Goal: Task Accomplishment & Management: Use online tool/utility

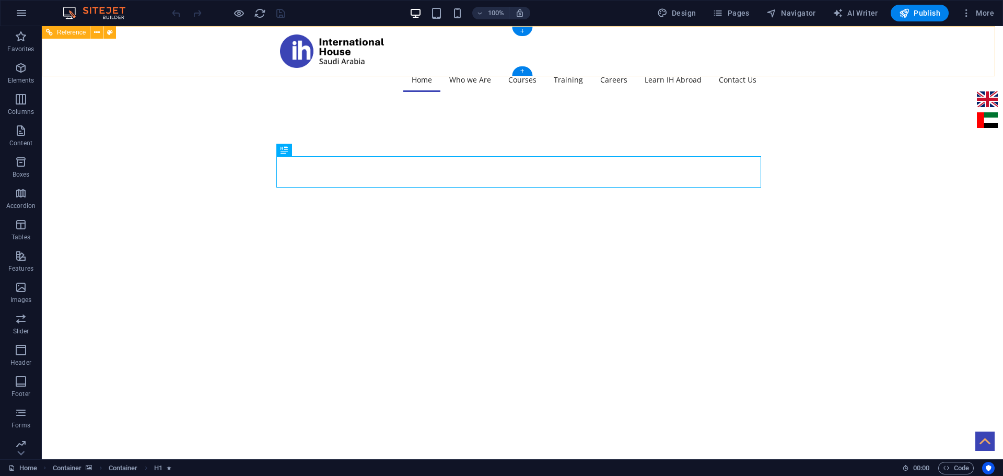
click at [375, 43] on div at bounding box center [522, 50] width 485 height 33
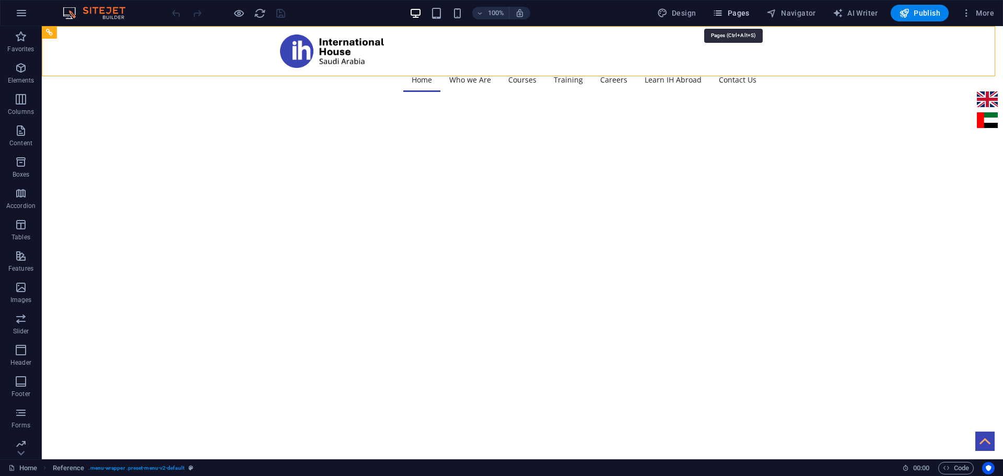
click at [727, 8] on span "Pages" at bounding box center [731, 13] width 37 height 10
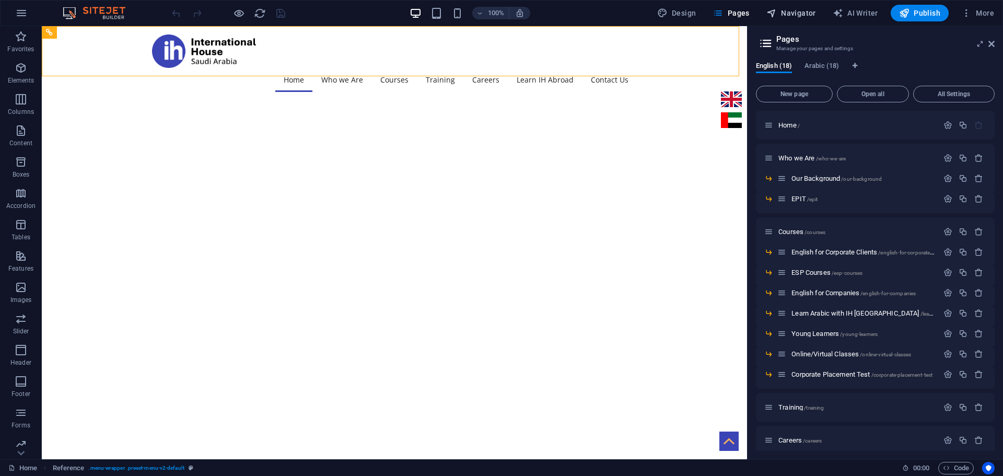
click at [789, 13] on span "Navigator" at bounding box center [791, 13] width 50 height 10
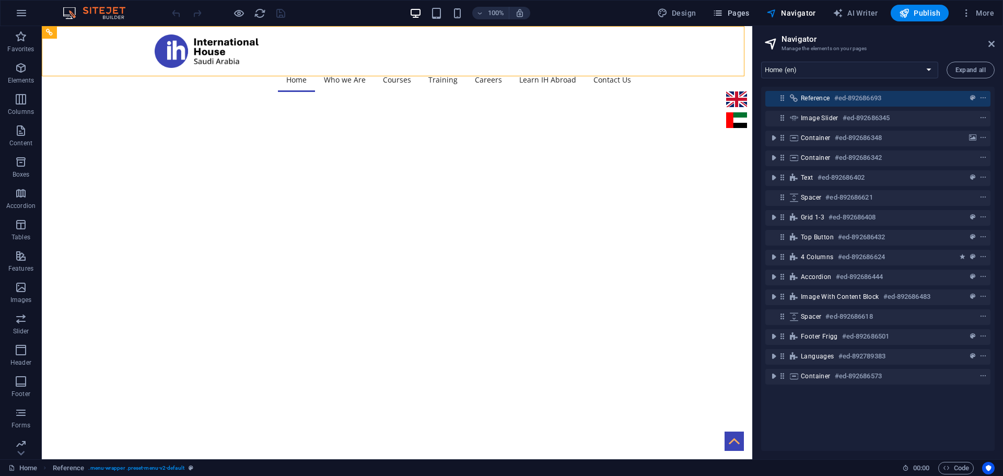
click at [737, 13] on span "Pages" at bounding box center [731, 13] width 37 height 10
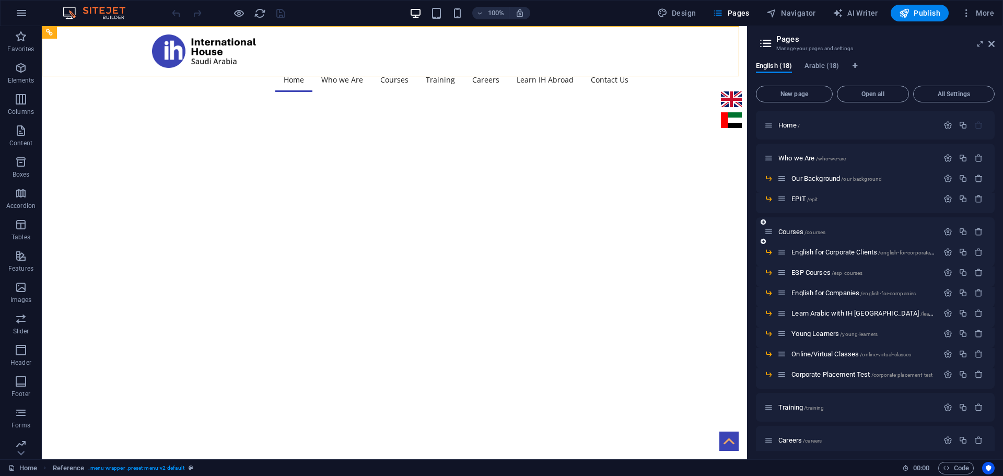
scroll to position [52, 0]
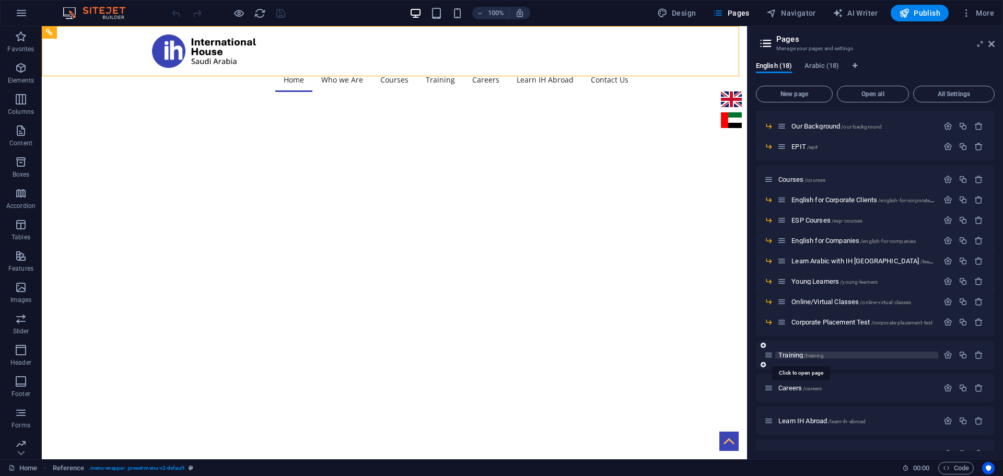
click at [808, 357] on span "/training" at bounding box center [814, 356] width 20 height 6
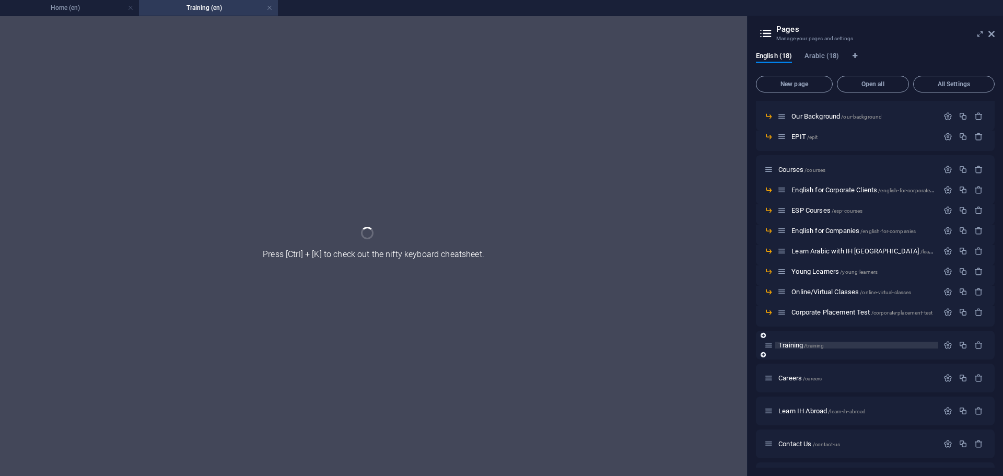
click at [808, 357] on div "Training /training" at bounding box center [875, 345] width 239 height 29
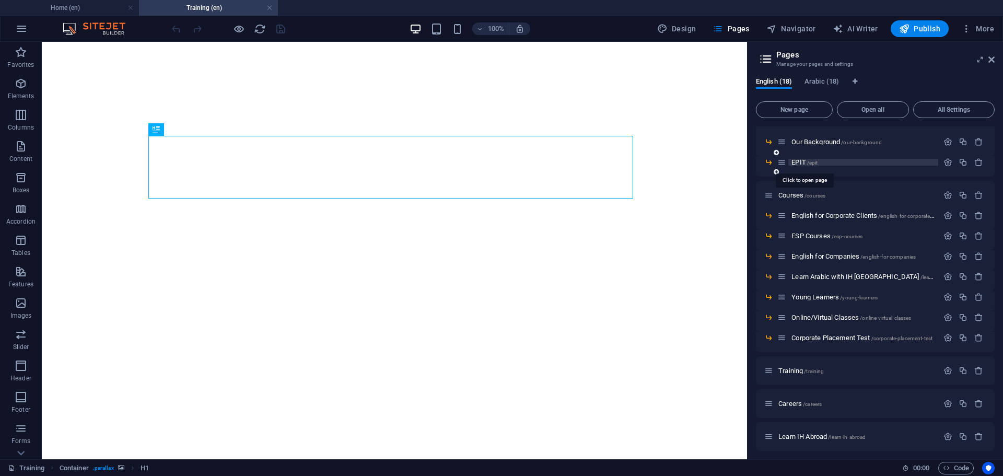
click at [803, 162] on span "EPIT /epit" at bounding box center [804, 162] width 26 height 8
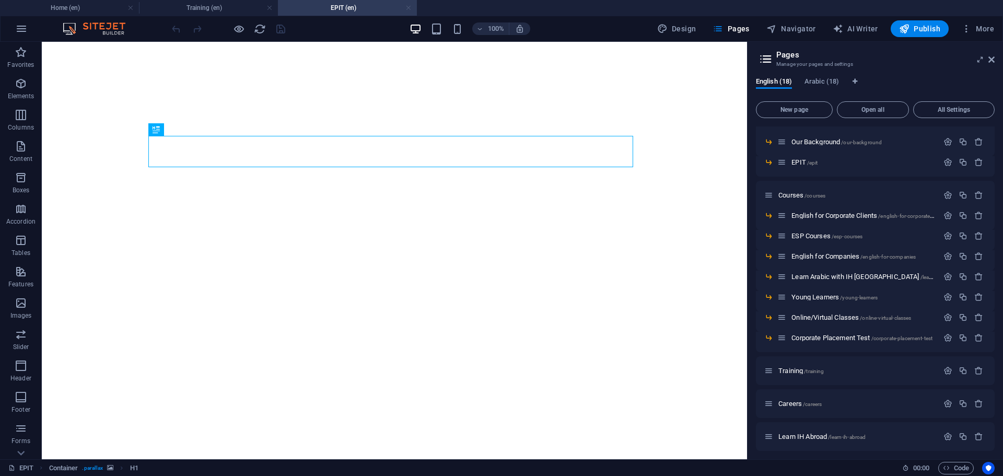
click at [407, 8] on link at bounding box center [408, 8] width 6 height 10
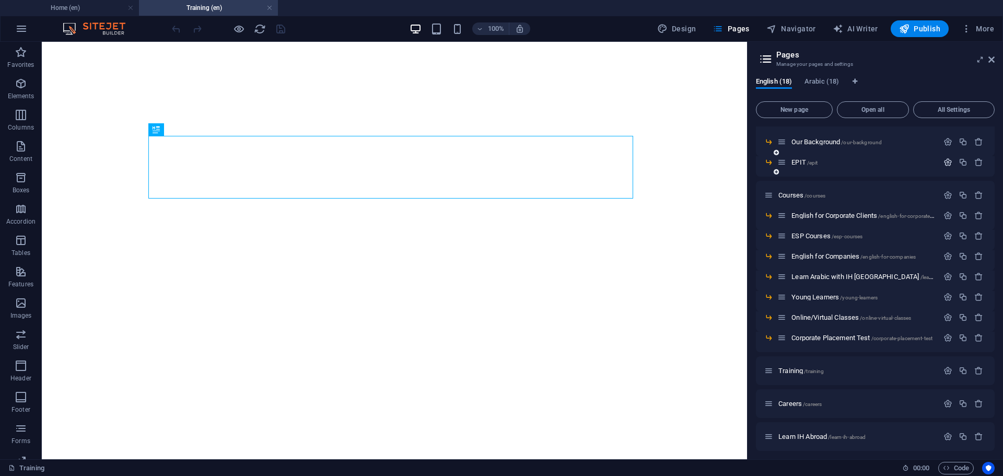
click at [943, 161] on icon "button" at bounding box center [947, 162] width 9 height 9
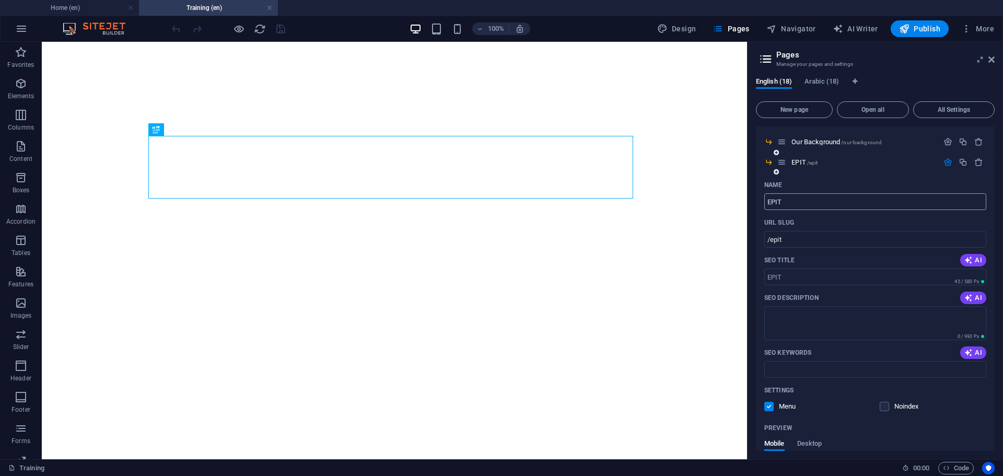
click at [809, 202] on input "EPIT" at bounding box center [875, 201] width 222 height 17
type input "E"
paste input "EPIT –A UNIQUE CONTRIBUTION"
type input "EPIT –A UNIQUE CONTRIBUTION"
type input "/"
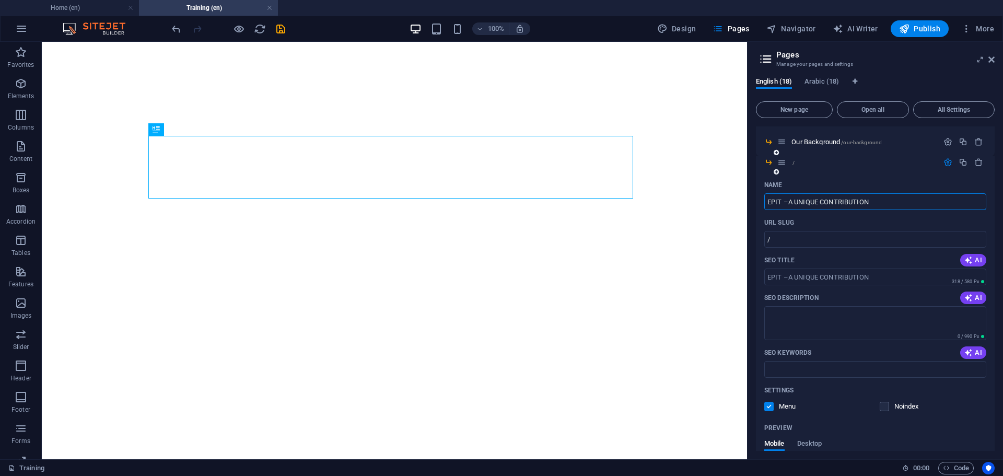
type input "EPIT –A UNIQUE CONTRIBUTION"
type input "/epit-a-unique-contribution"
type input "EPIT –A UNIQUE CONTRIBUTION"
click at [787, 203] on input "EPIT –A UNIQUE CONTRIBUTION" at bounding box center [875, 201] width 222 height 17
type input "EPIT A UNIQUE CONTRIBUTION"
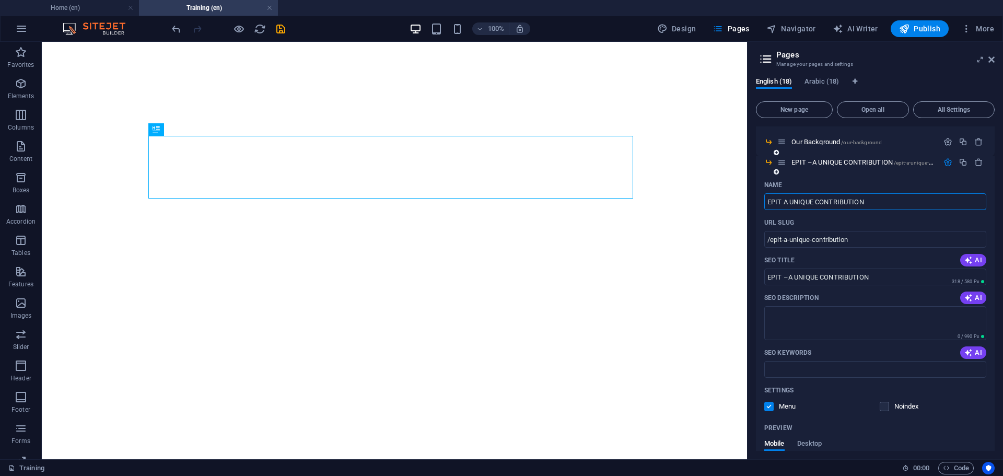
type input "EPIT A UNIQUE CONTRIBUTION"
type input "EPITA UNIQUE CONTRIBUTION"
type input "/epita-unique-contribution"
type input "EPITA UNIQUE CONTRIBUTION"
type input "EPIT-A UNIQUE CONTRIBUTION"
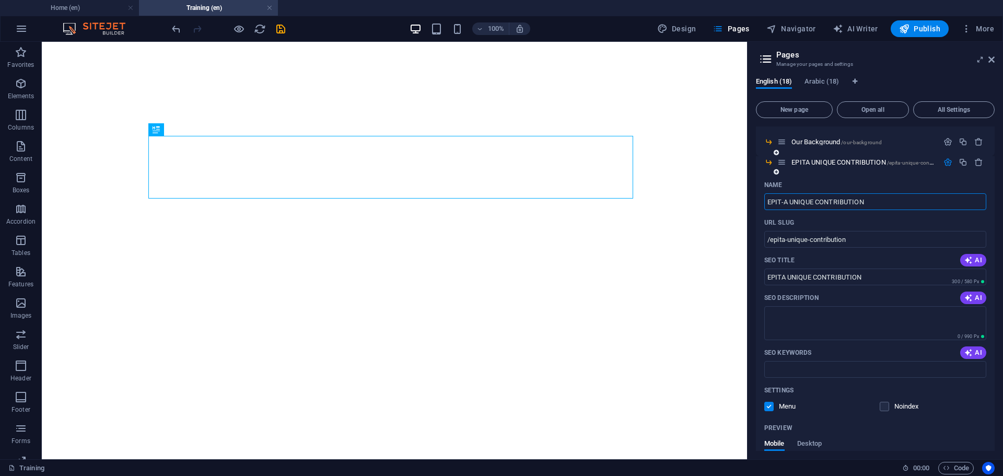
type input "/epit-a-unique-contribution"
type input "EPIT-A UNIQUE CONTRIBUTION"
type input "EPIT - A UNIQUE CONTRIBUTION"
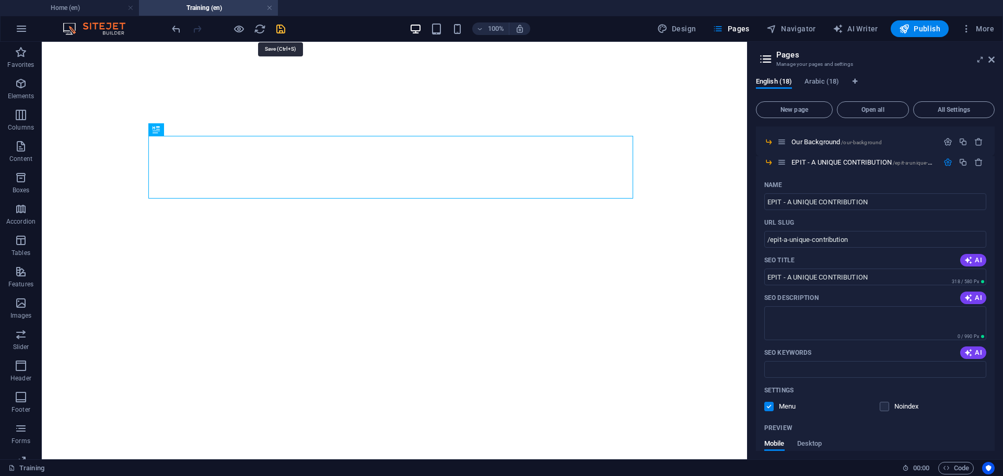
click at [278, 29] on icon "save" at bounding box center [281, 29] width 12 height 12
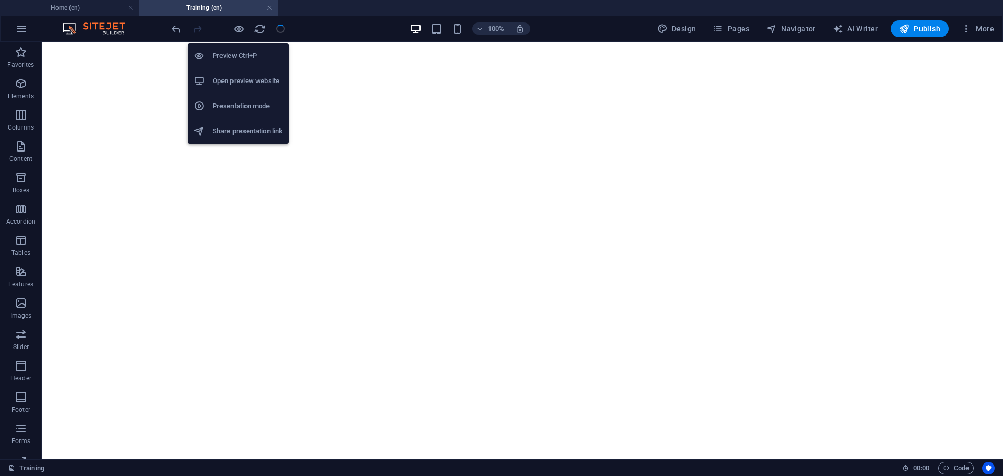
click at [236, 83] on h6 "Open preview website" at bounding box center [248, 81] width 70 height 13
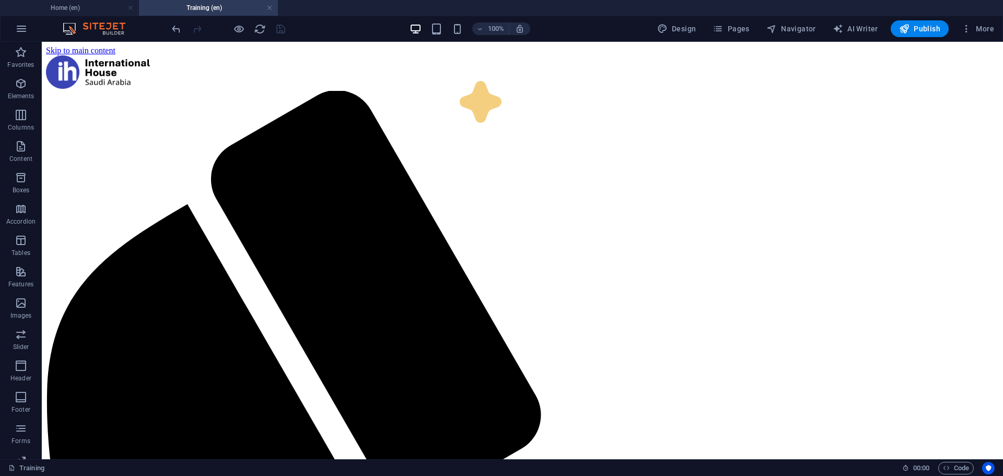
scroll to position [0, 0]
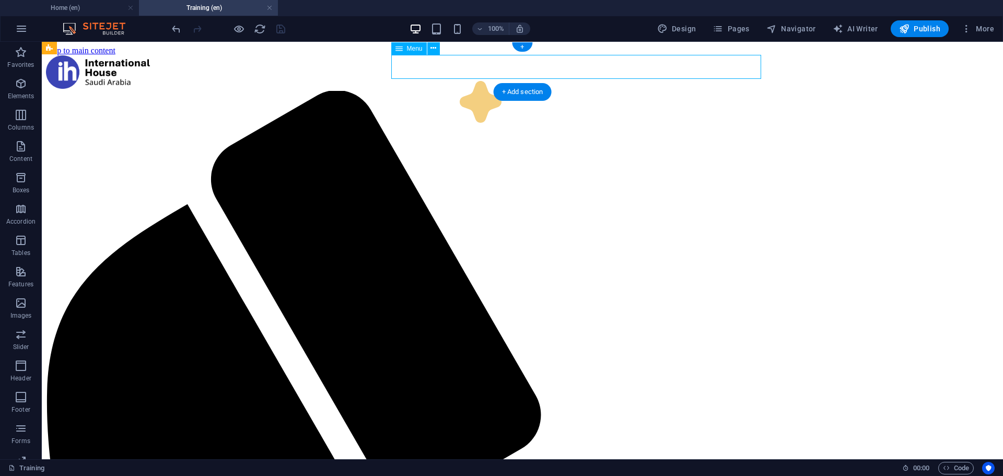
select select
select select "2"
select select
select select "3"
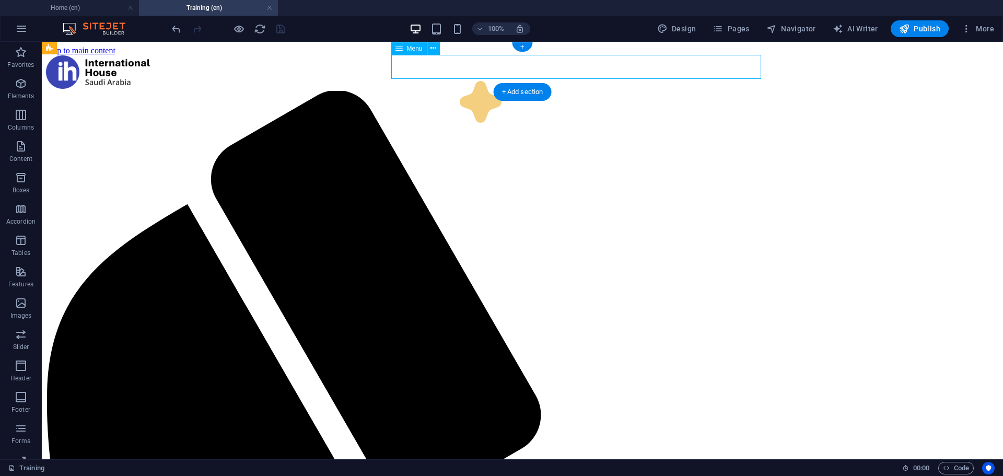
select select
select select "5"
select select
select select "6"
select select
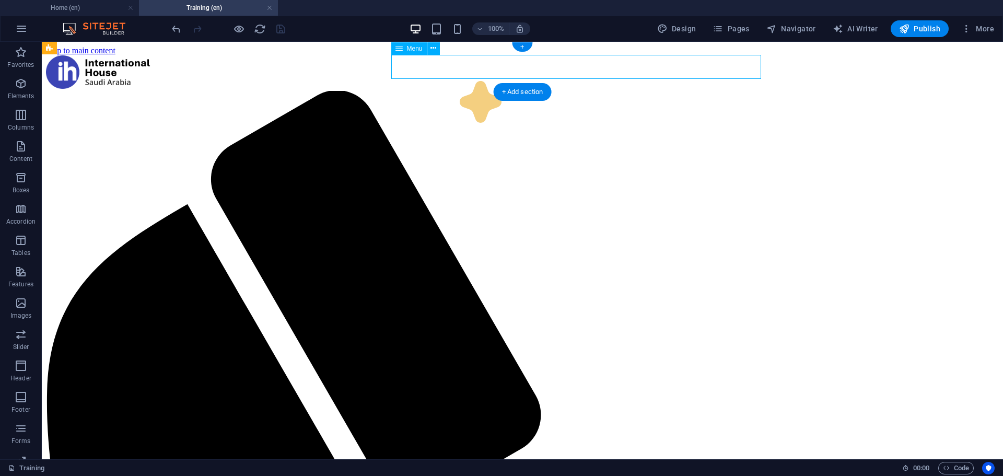
select select "7"
select select
select select "8"
select select
select select "9"
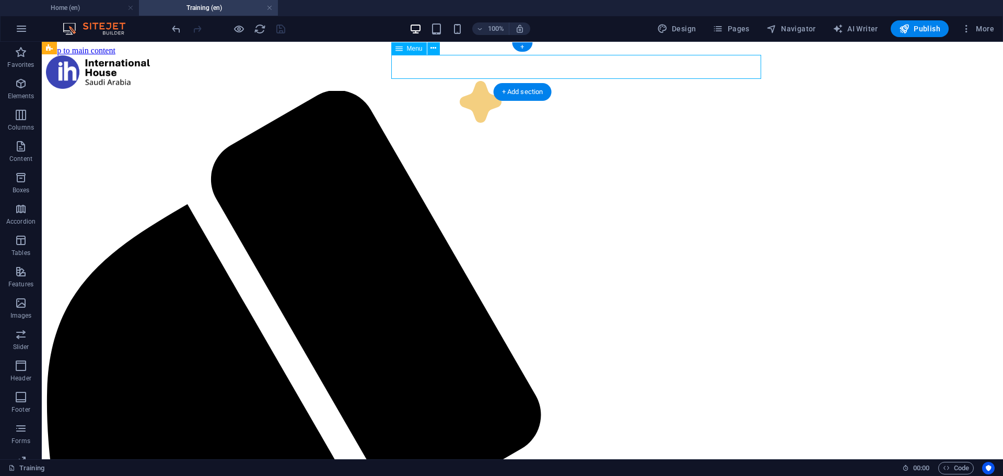
select select
select select "10"
select select
select select "11"
select select
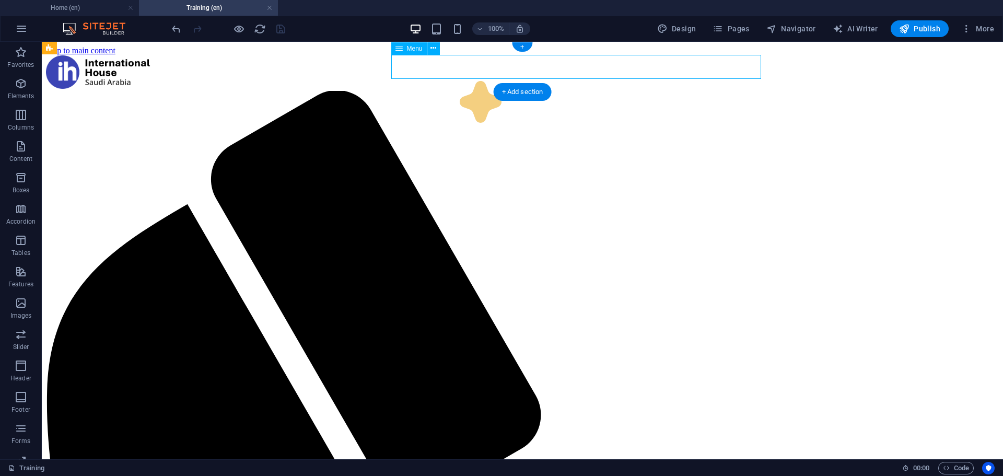
select select "12"
select select
select select "13"
select select
select select "14"
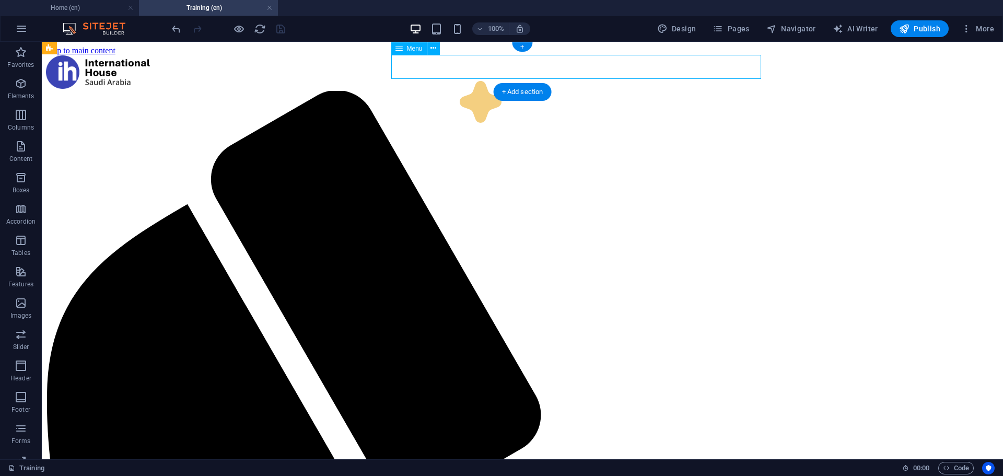
select select
select select "15"
select select
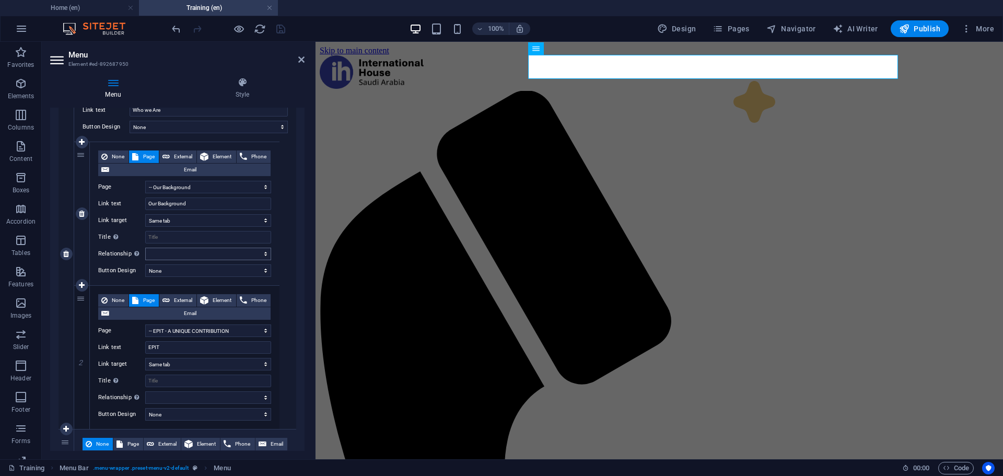
scroll to position [313, 0]
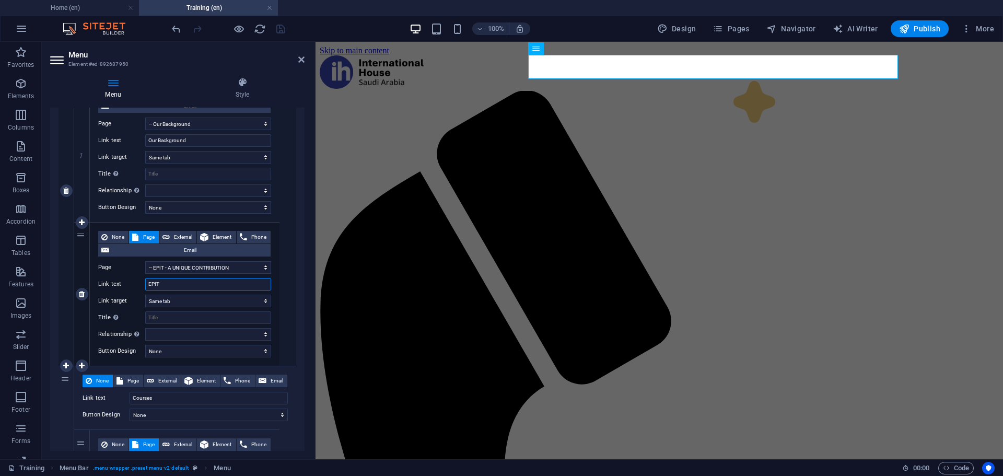
click at [178, 284] on input "EPIT" at bounding box center [208, 284] width 126 height 13
paste input "–A UNIQUE CONTRIBUTION"
type input "EPIT –A UNIQUE CONTRIBUTION"
select select
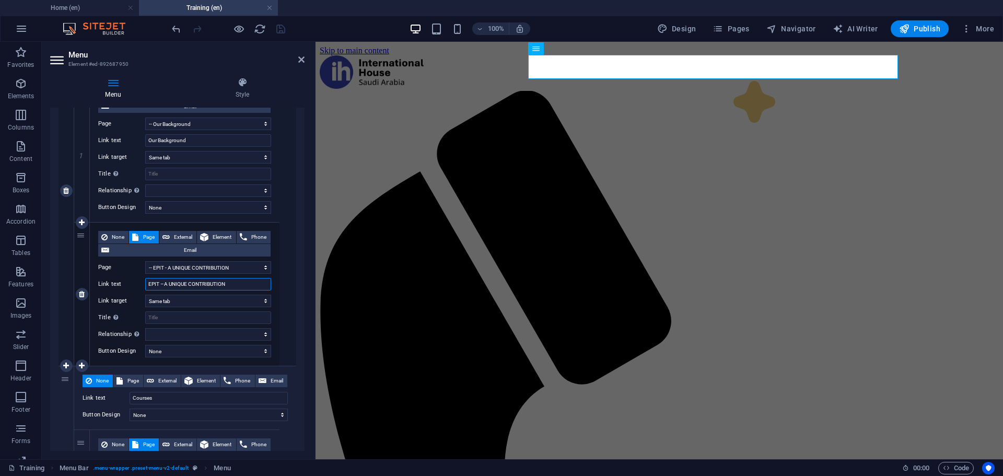
select select
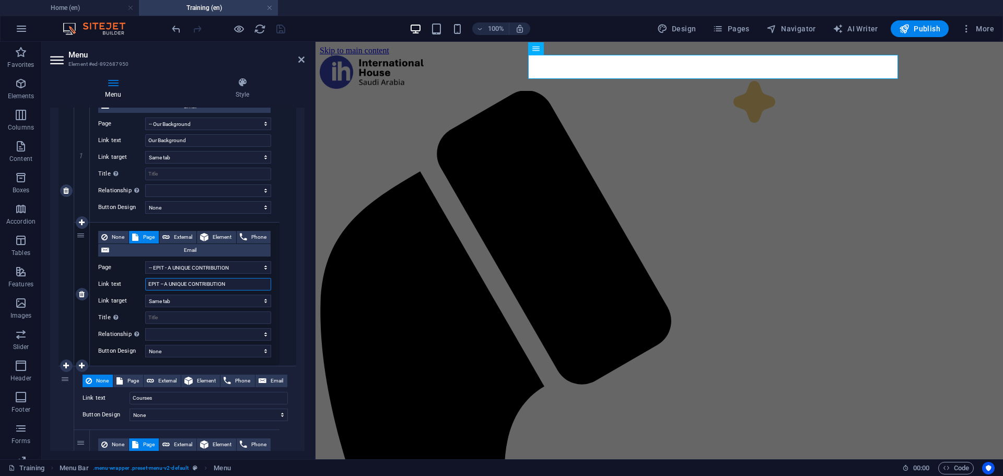
select select
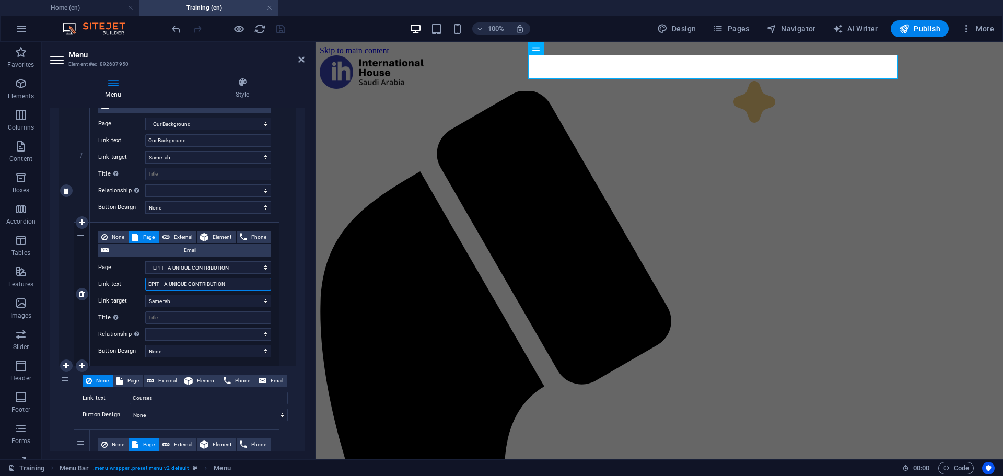
select select
type input "EPIT –A UNIQUE CONTRIBUTION"
click at [280, 32] on icon "save" at bounding box center [281, 29] width 12 height 12
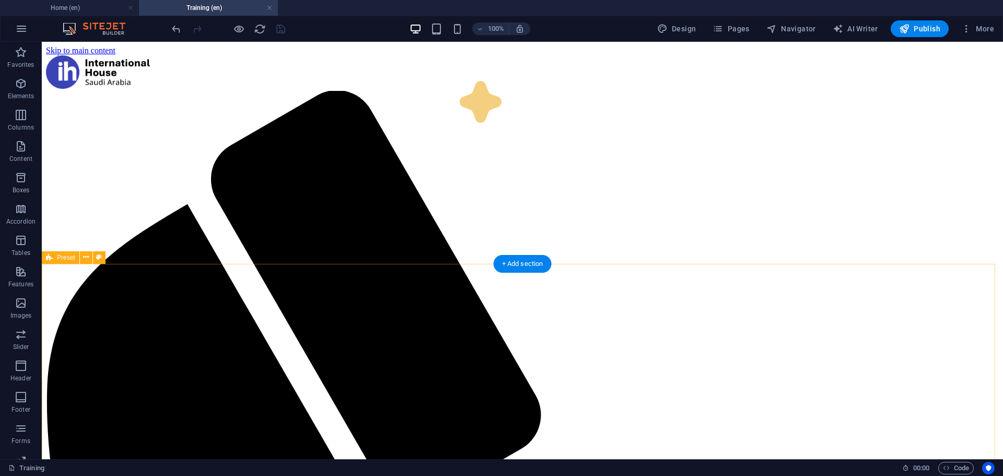
scroll to position [261, 0]
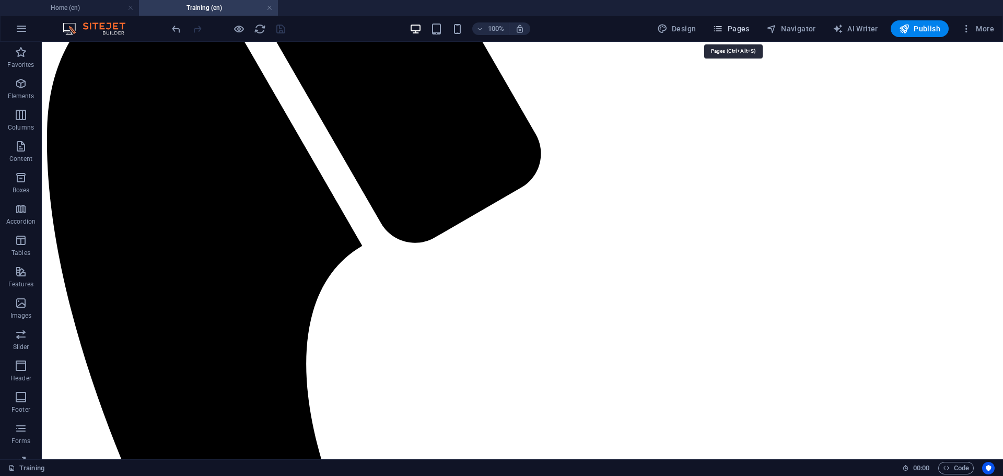
click at [723, 31] on icon "button" at bounding box center [718, 29] width 10 height 10
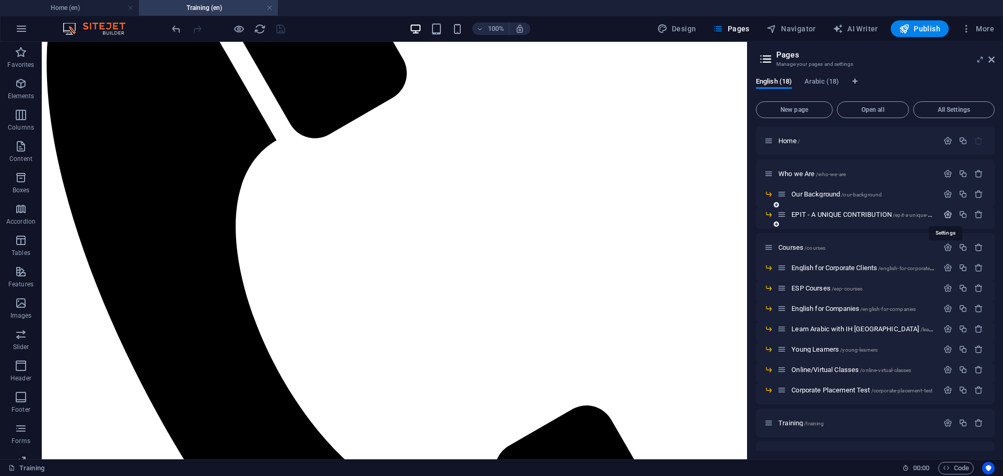
click at [943, 215] on icon "button" at bounding box center [947, 214] width 9 height 9
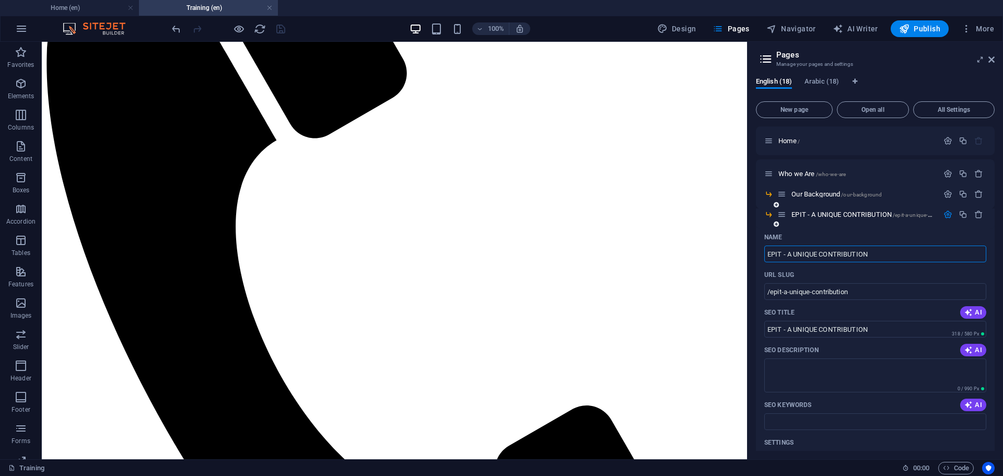
drag, startPoint x: 876, startPoint y: 258, endPoint x: 791, endPoint y: 255, distance: 85.2
click at [791, 255] on input "EPIT - A UNIQUE CONTRIBUTION" at bounding box center [875, 254] width 222 height 17
type input "EPIT"
type input "/epit"
type input "EPIT"
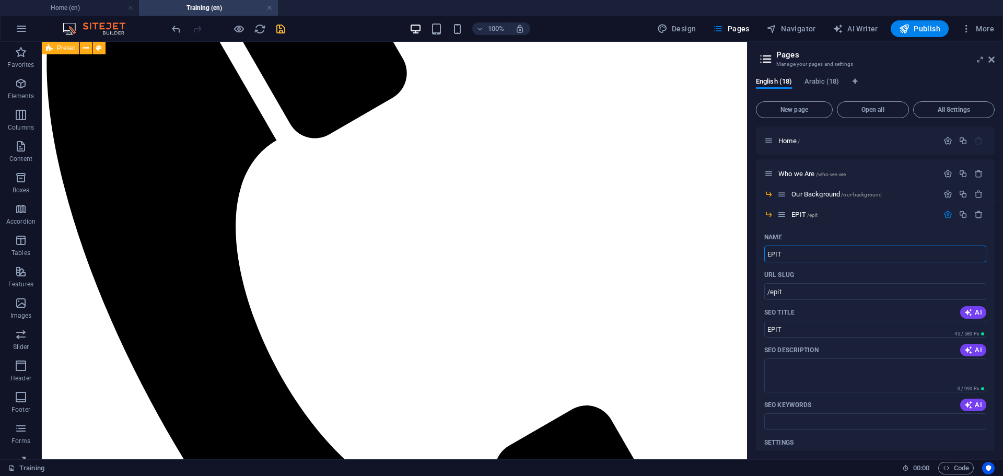
click at [273, 30] on div at bounding box center [228, 28] width 117 height 17
click at [279, 30] on icon "save" at bounding box center [281, 29] width 12 height 12
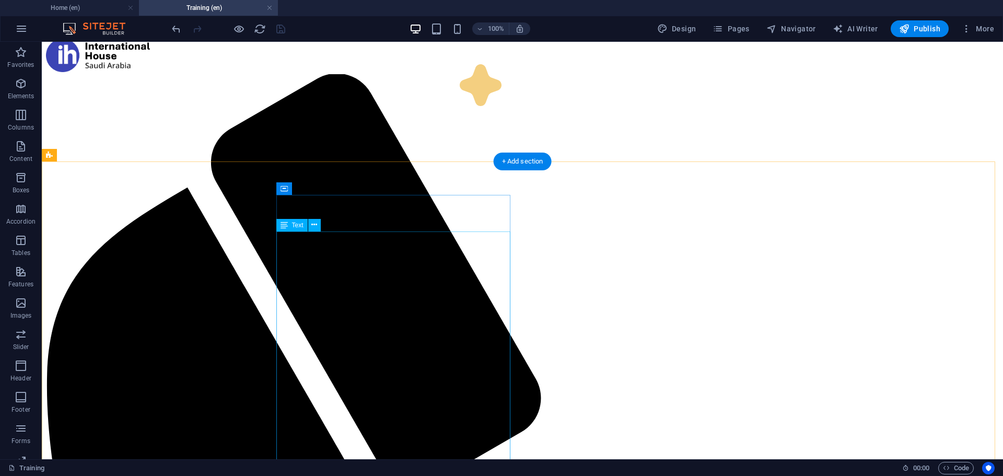
scroll to position [0, 0]
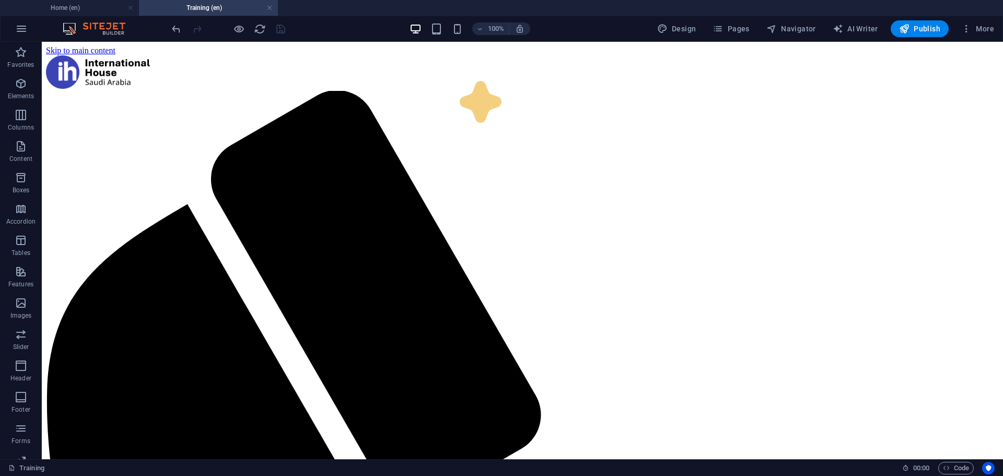
click at [273, 9] on h4 "Training (en)" at bounding box center [208, 7] width 139 height 11
drag, startPoint x: 271, startPoint y: 7, endPoint x: 232, endPoint y: 2, distance: 38.6
click at [271, 7] on link at bounding box center [269, 8] width 6 height 10
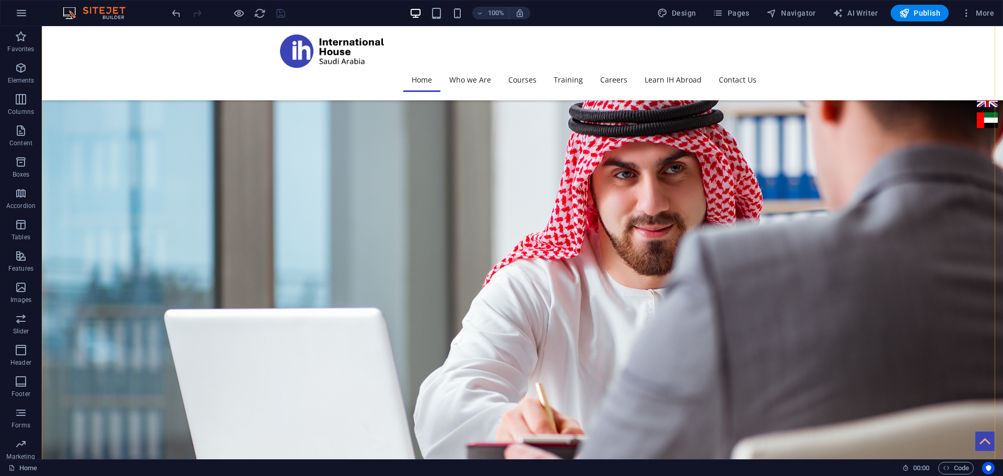
scroll to position [1358, 0]
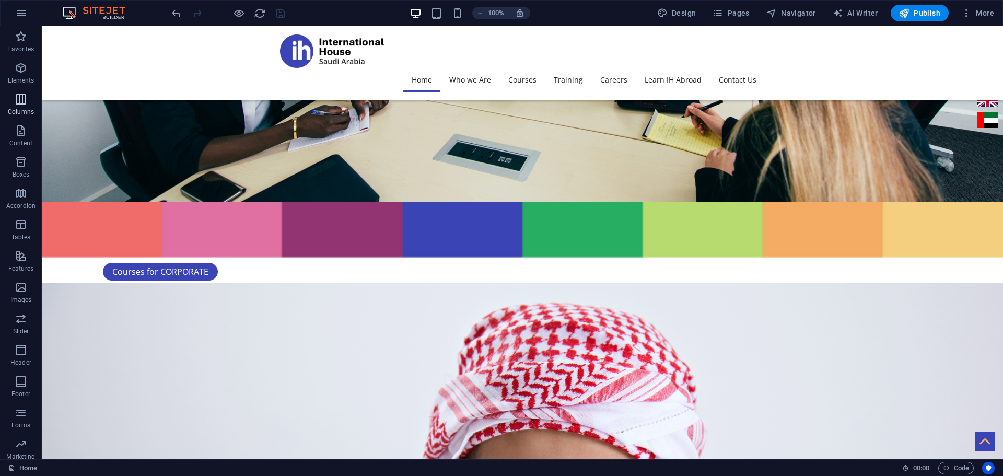
click at [26, 102] on icon "button" at bounding box center [21, 99] width 13 height 13
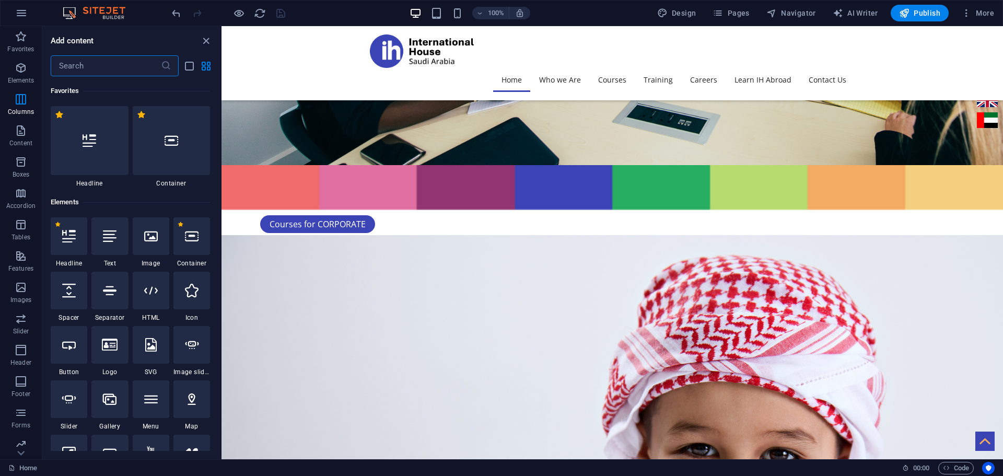
scroll to position [2230, 0]
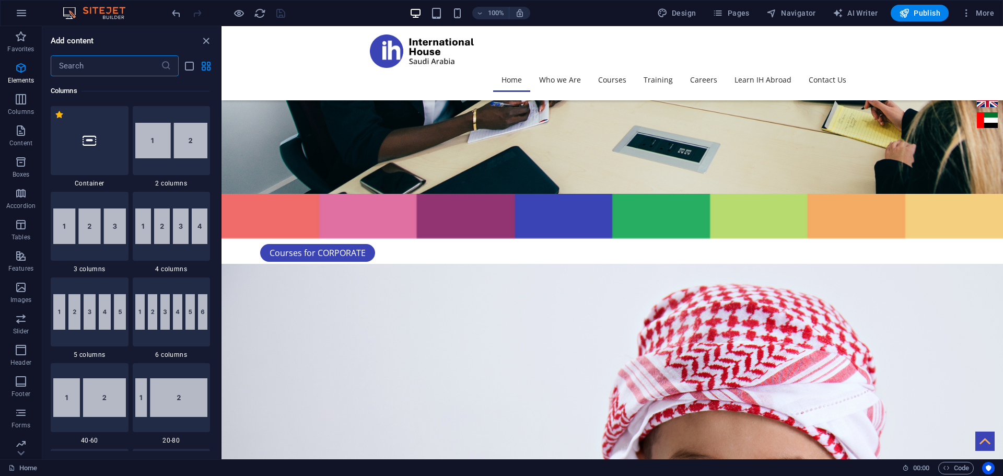
click at [115, 71] on input "text" at bounding box center [106, 65] width 110 height 21
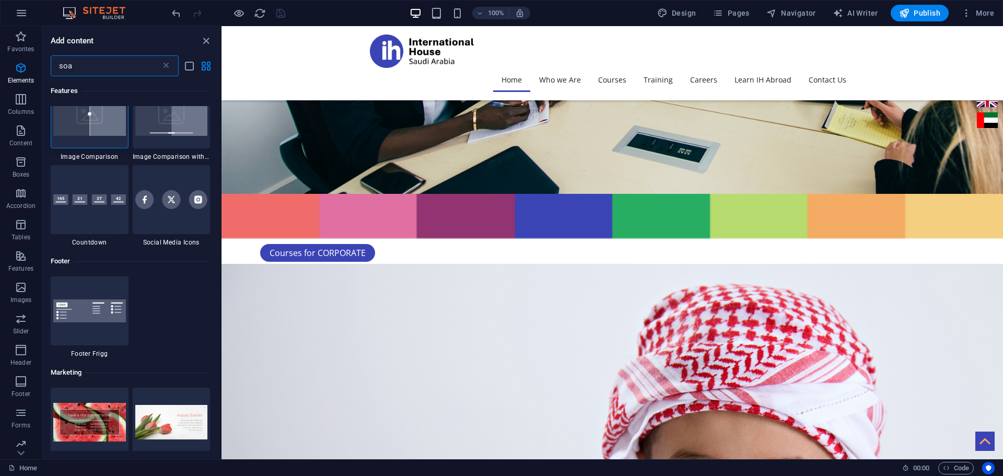
scroll to position [0, 0]
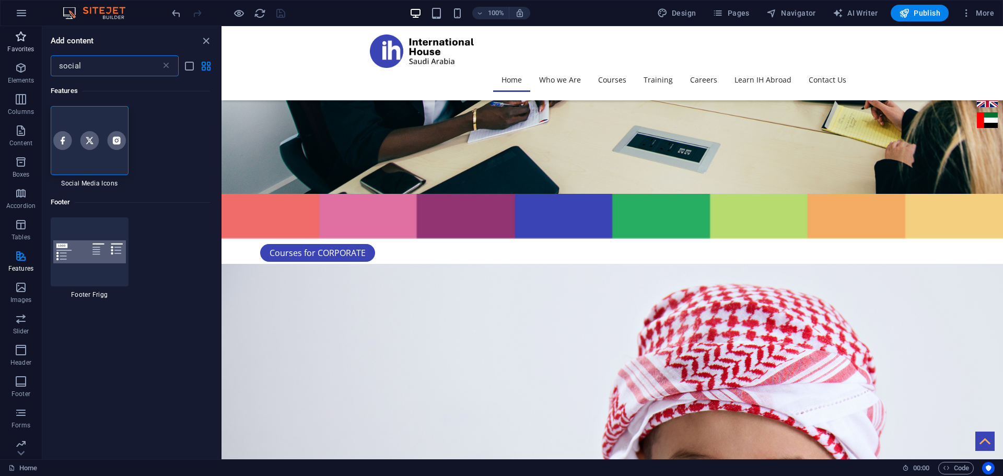
drag, startPoint x: 89, startPoint y: 65, endPoint x: 17, endPoint y: 57, distance: 72.5
click at [19, 57] on div "Favorites Elements Columns Content Boxes Accordion Tables Features Images Slide…" at bounding box center [111, 242] width 222 height 433
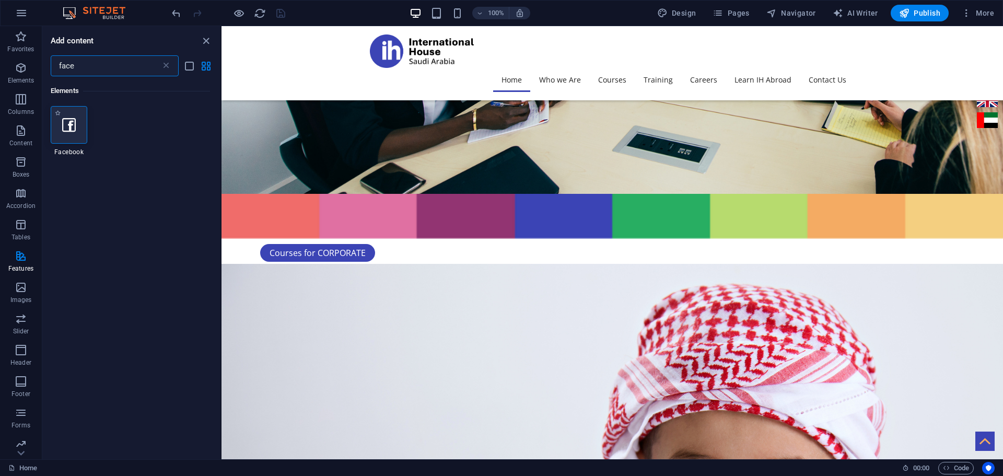
type input "face"
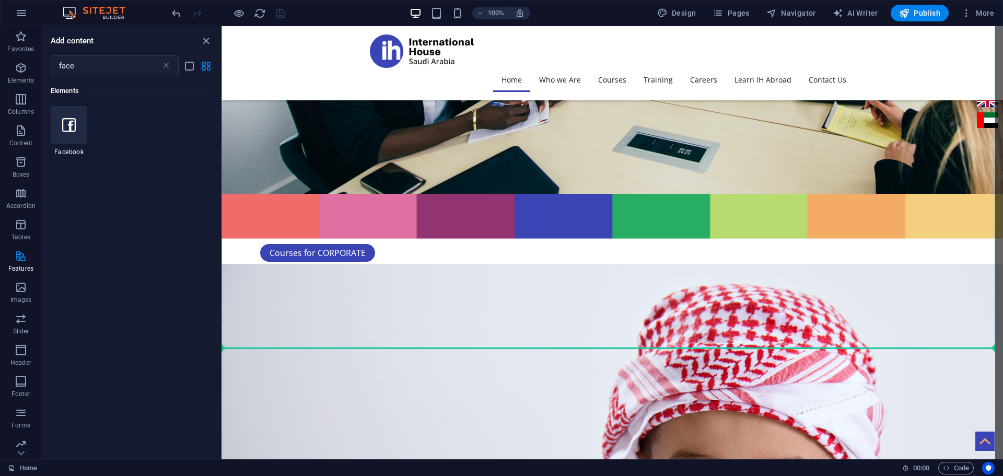
select select "%"
select select "px"
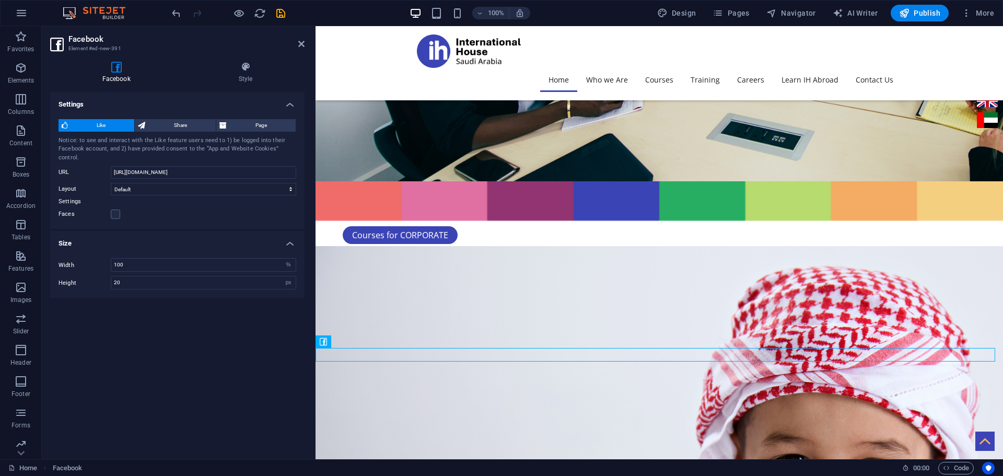
scroll to position [2217, 0]
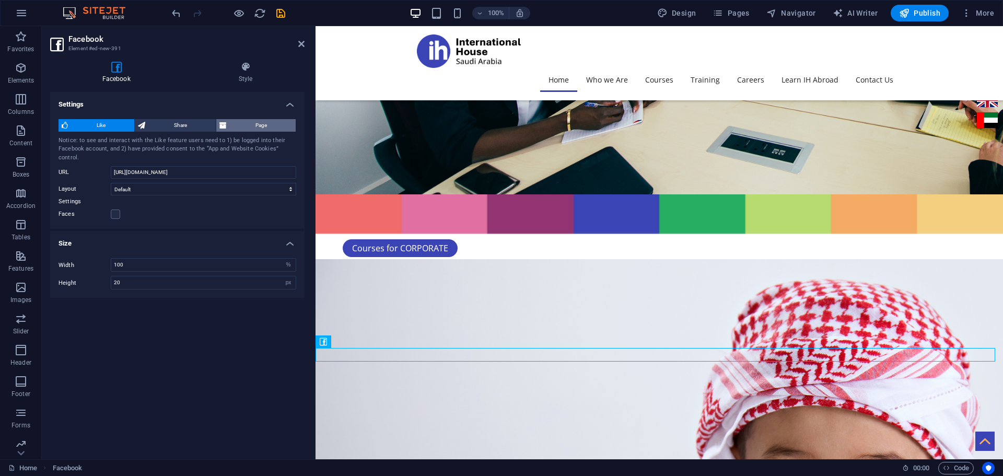
click at [258, 124] on span "Page" at bounding box center [261, 125] width 63 height 13
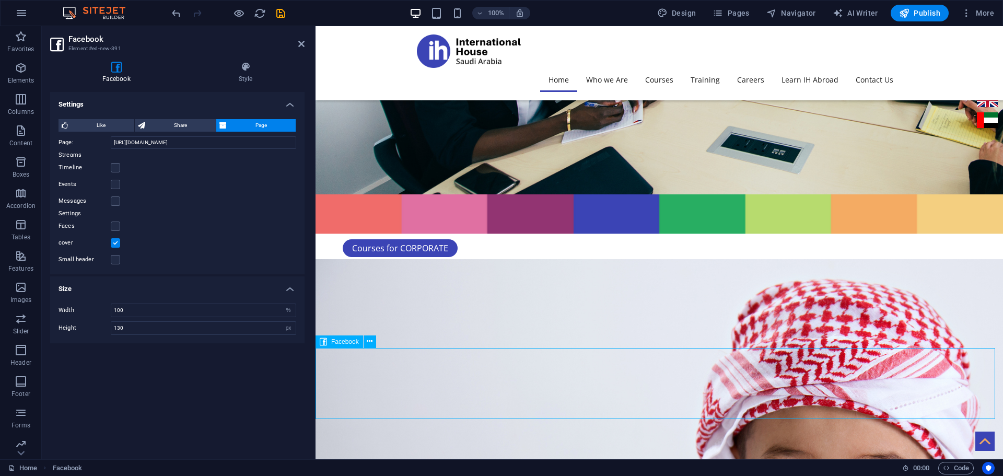
scroll to position [2321, 0]
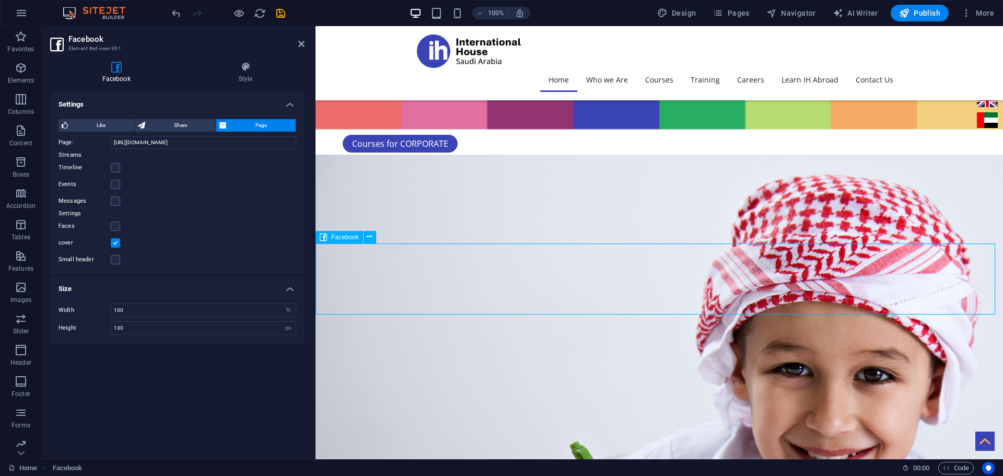
click at [181, 119] on span "Share" at bounding box center [180, 125] width 64 height 13
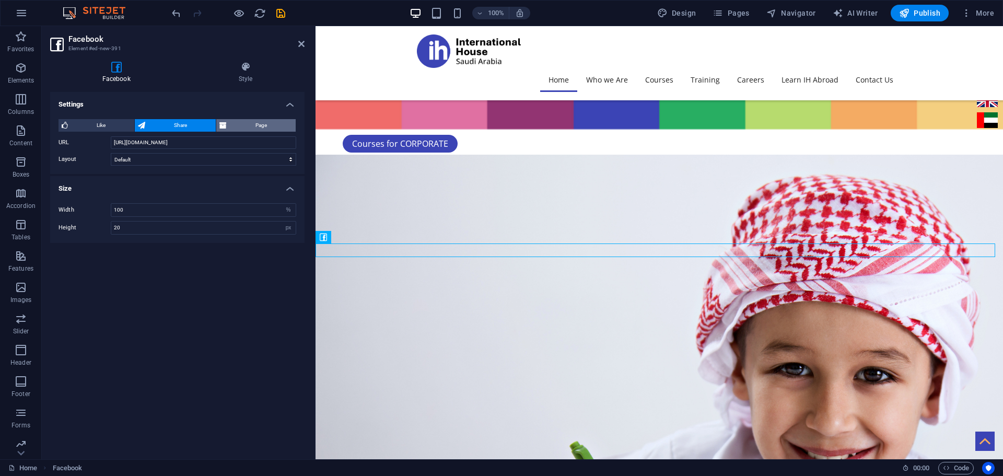
click at [257, 125] on span "Page" at bounding box center [261, 125] width 63 height 13
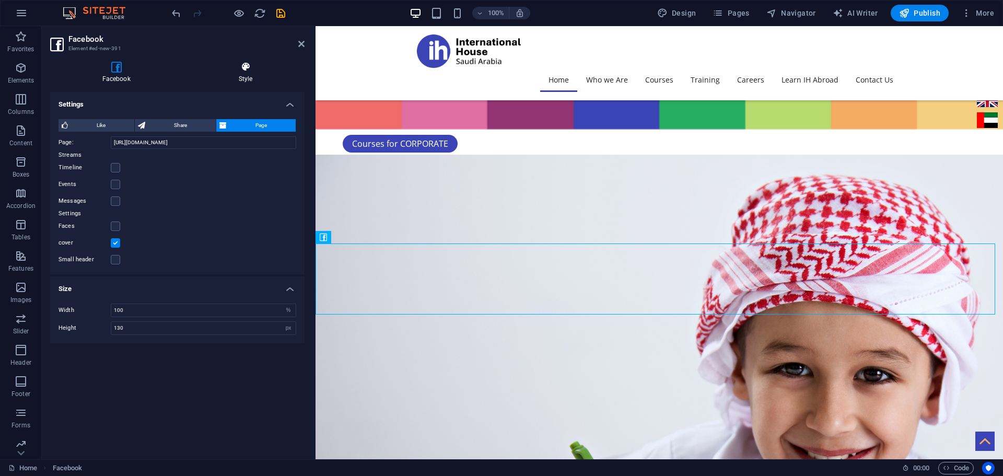
click at [250, 69] on icon at bounding box center [245, 67] width 118 height 10
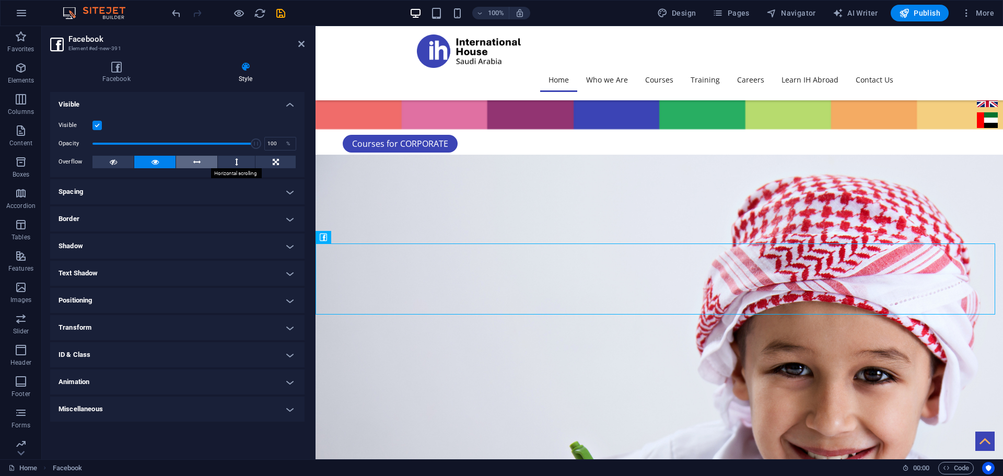
click at [196, 157] on icon at bounding box center [196, 162] width 7 height 13
click at [156, 159] on icon at bounding box center [154, 162] width 7 height 13
click at [108, 69] on icon at bounding box center [116, 67] width 132 height 10
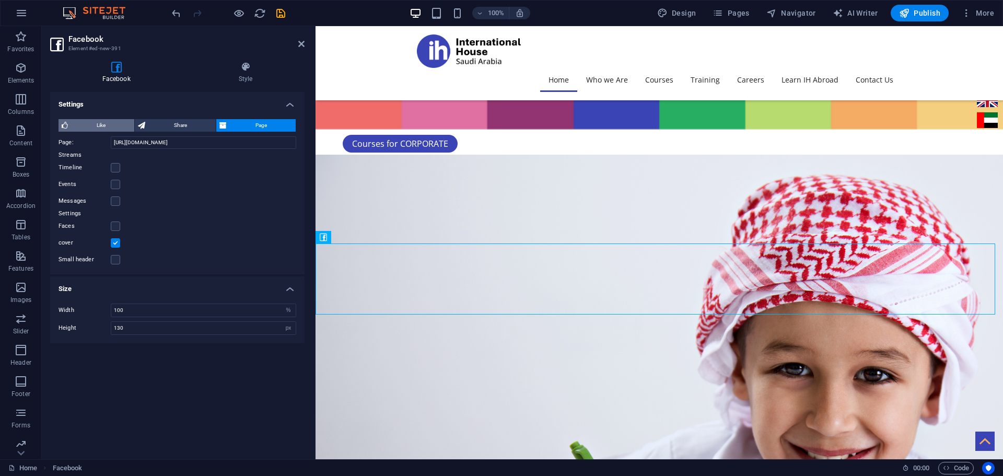
click at [92, 122] on span "Like" at bounding box center [101, 125] width 60 height 13
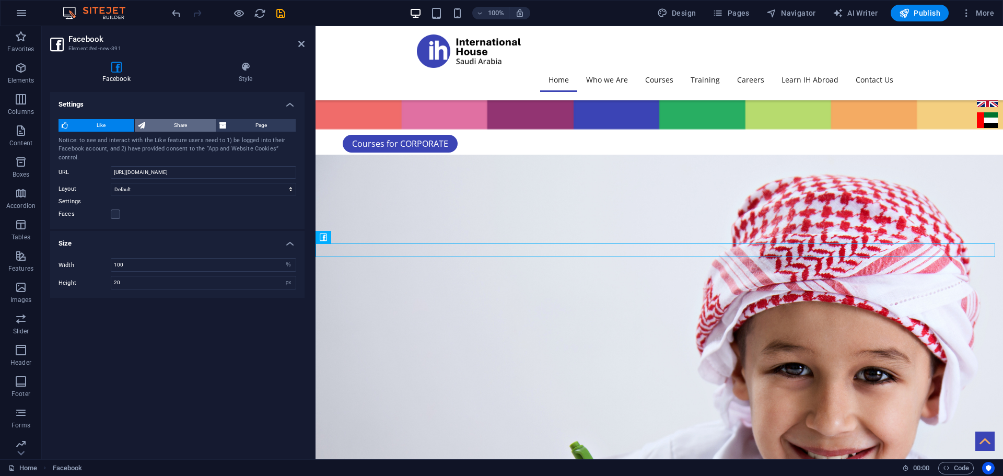
click at [159, 128] on span "Share" at bounding box center [180, 125] width 64 height 13
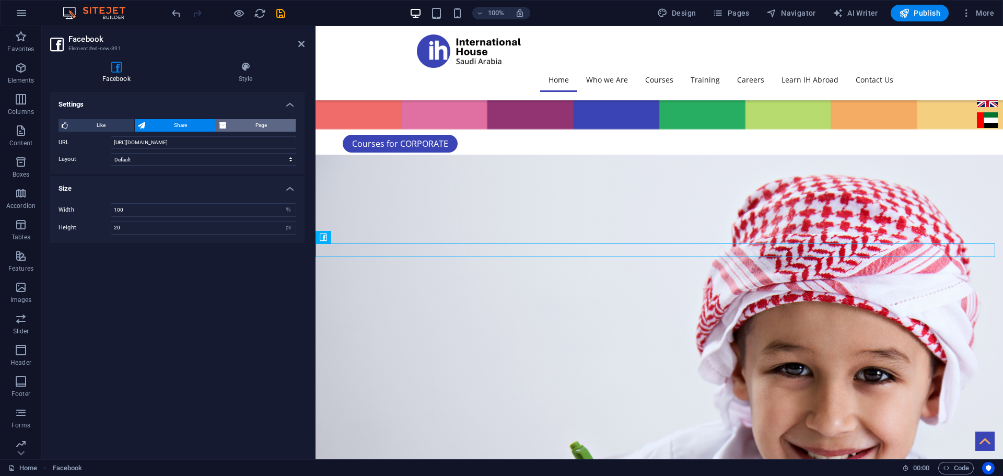
click at [254, 122] on span "Page" at bounding box center [261, 125] width 63 height 13
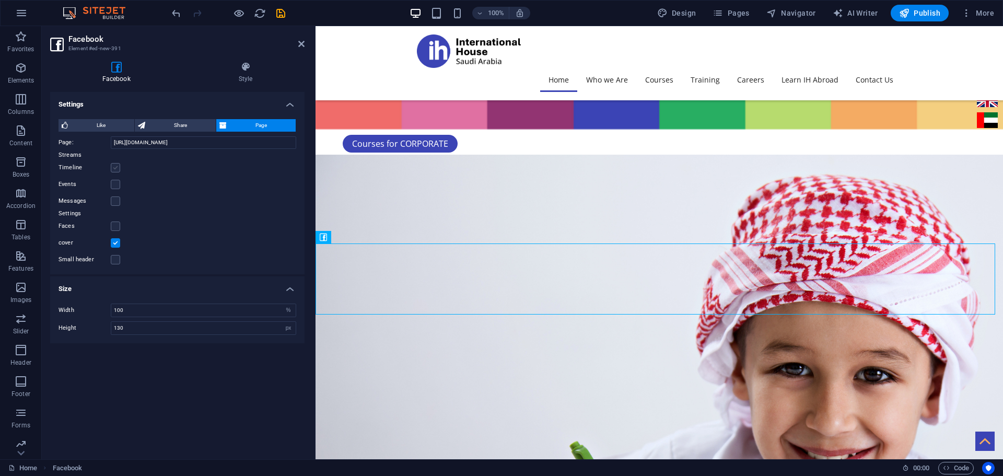
click at [112, 167] on label at bounding box center [115, 167] width 9 height 9
click at [0, 0] on input "Timeline" at bounding box center [0, 0] width 0 height 0
type input "500"
click at [115, 187] on label at bounding box center [115, 184] width 9 height 9
click at [0, 0] on input "Events" at bounding box center [0, 0] width 0 height 0
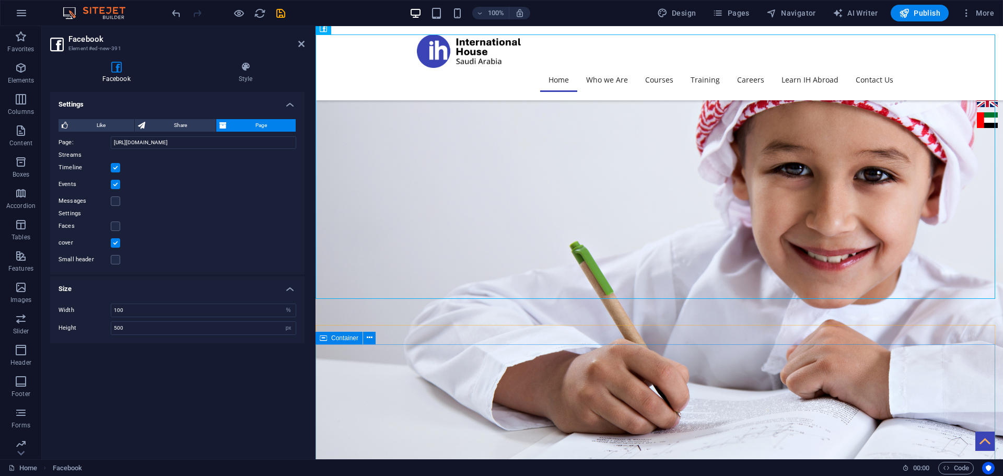
scroll to position [2426, 0]
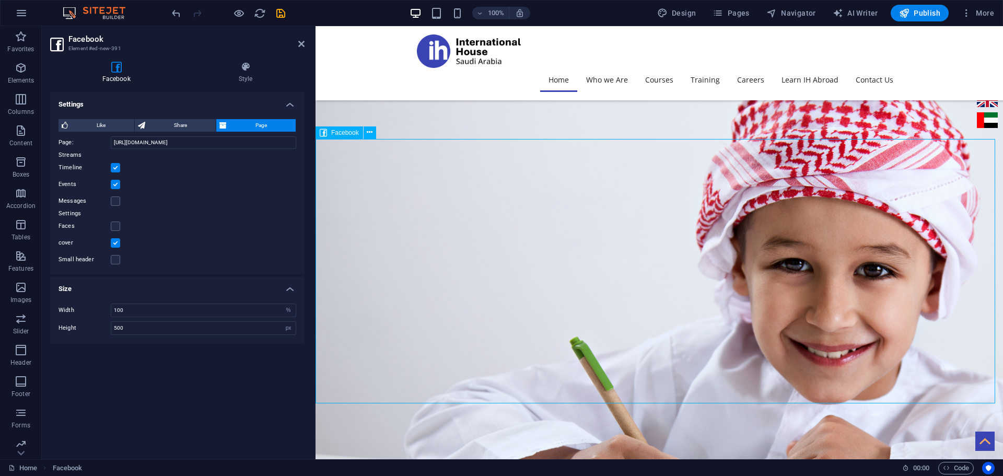
click at [279, 8] on icon "save" at bounding box center [281, 13] width 12 height 12
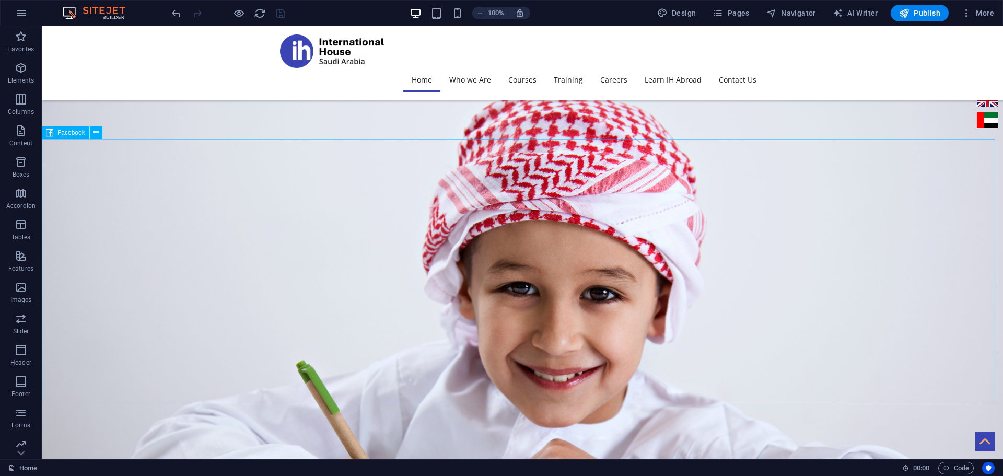
click at [61, 131] on span "Facebook" at bounding box center [71, 133] width 28 height 6
click at [72, 133] on span "Facebook" at bounding box center [71, 133] width 28 height 6
click at [64, 132] on span "Facebook" at bounding box center [71, 133] width 28 height 6
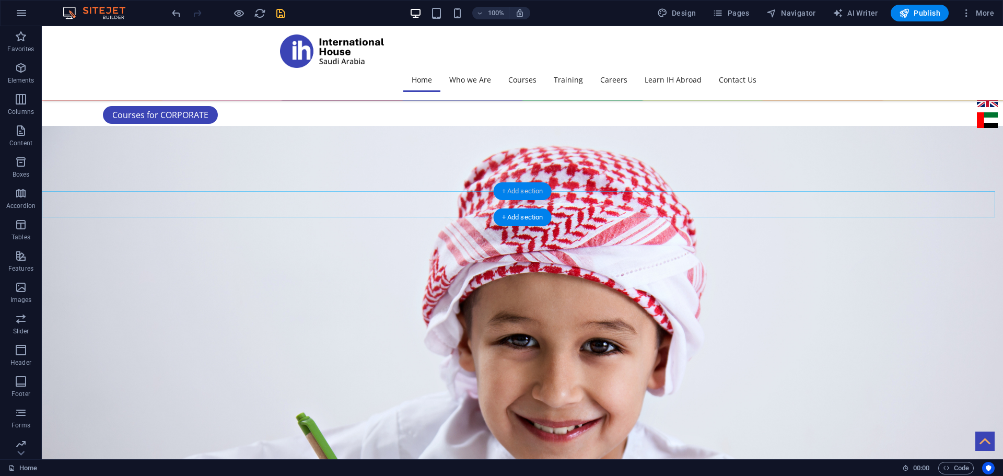
click at [524, 188] on div "+ Add section" at bounding box center [523, 191] width 58 height 18
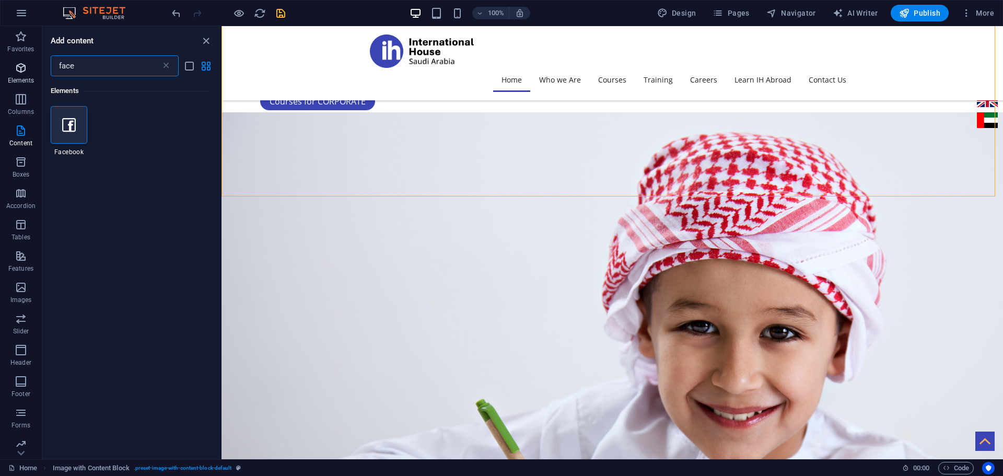
drag, startPoint x: 112, startPoint y: 60, endPoint x: 0, endPoint y: 58, distance: 111.8
click at [0, 58] on div "Favorites Elements Columns Content Boxes Accordion Tables Features Images Slide…" at bounding box center [111, 242] width 222 height 433
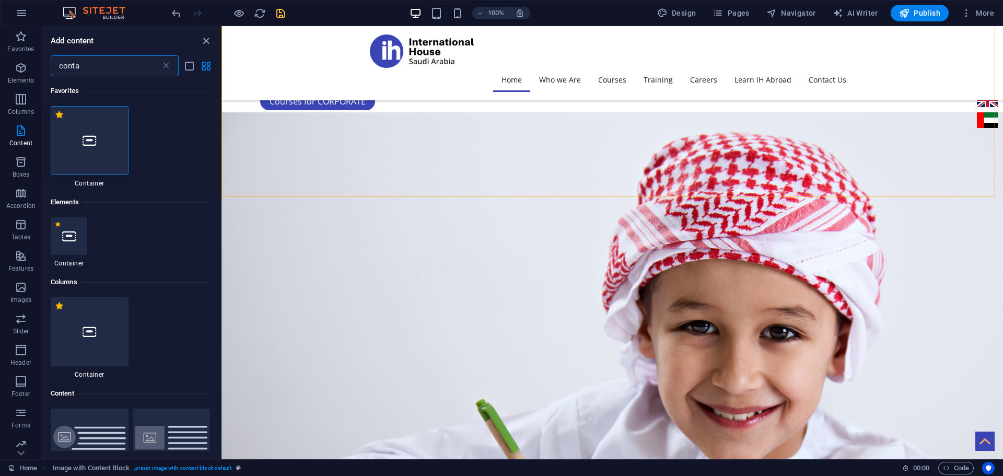
type input "conta"
click at [96, 124] on div at bounding box center [90, 140] width 78 height 69
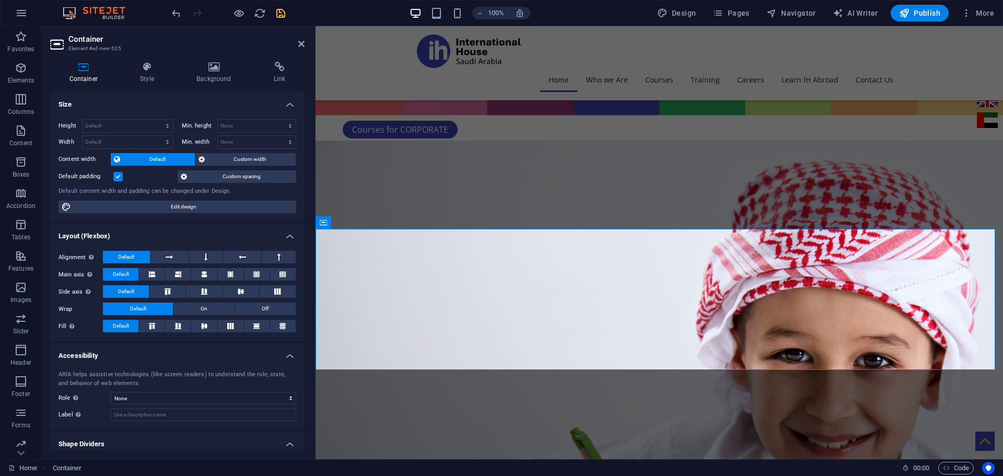
scroll to position [2373, 0]
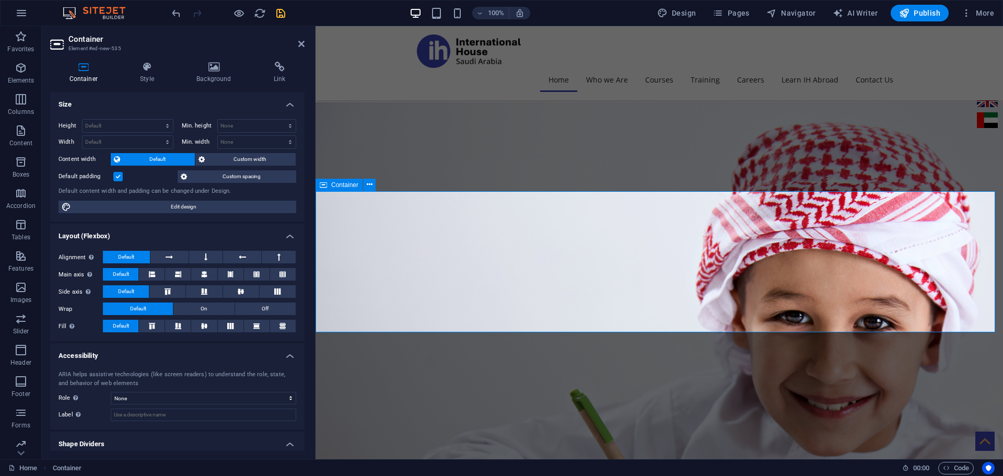
click at [16, 72] on icon "button" at bounding box center [21, 68] width 13 height 13
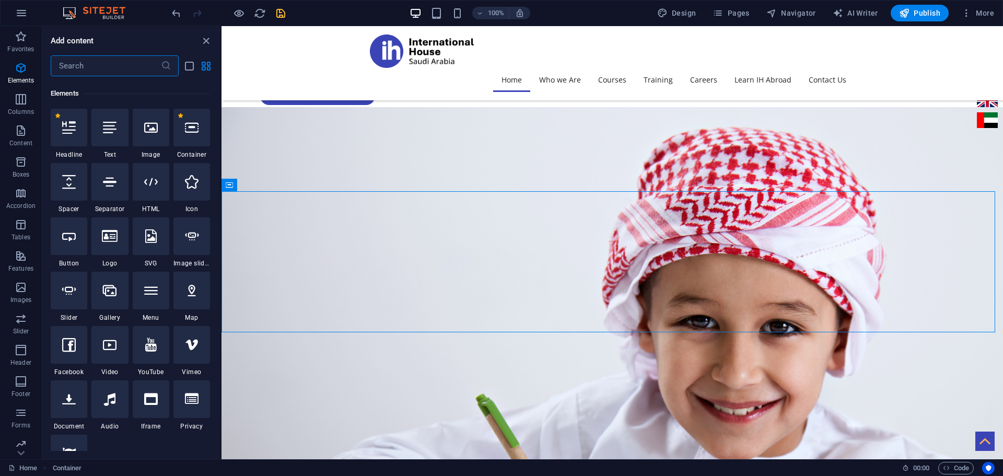
scroll to position [111, 0]
click at [100, 58] on input "text" at bounding box center [106, 65] width 110 height 21
click at [19, 102] on icon "button" at bounding box center [21, 99] width 13 height 13
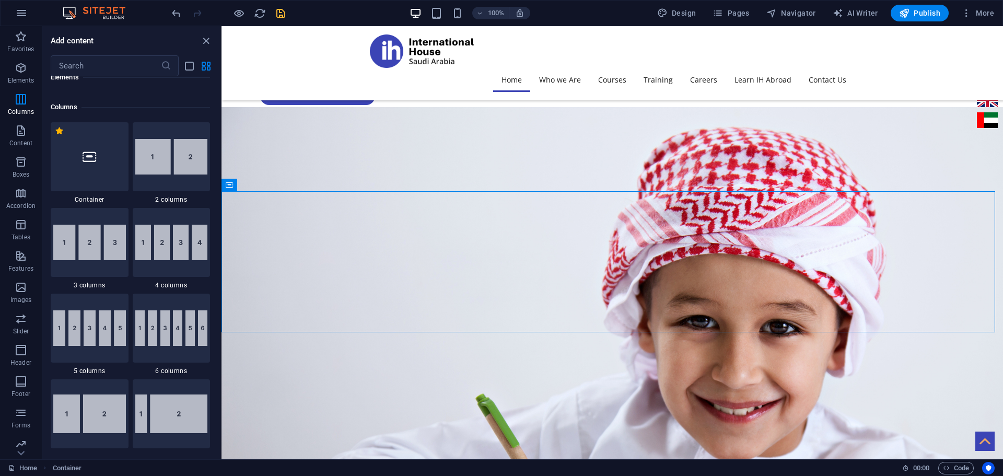
scroll to position [517, 0]
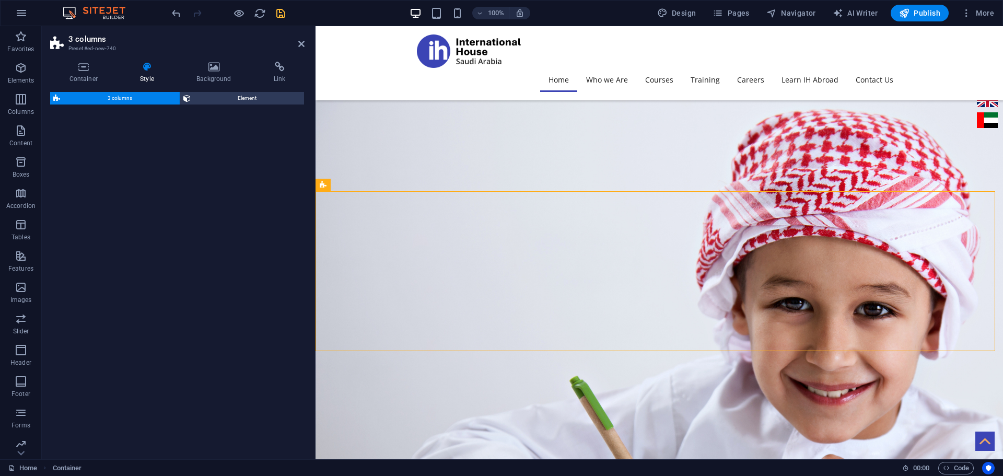
select select "rem"
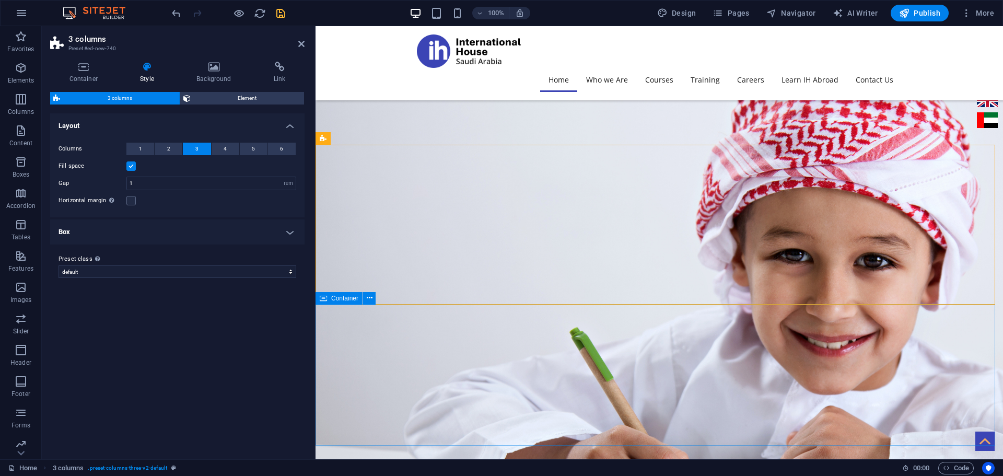
scroll to position [2478, 0]
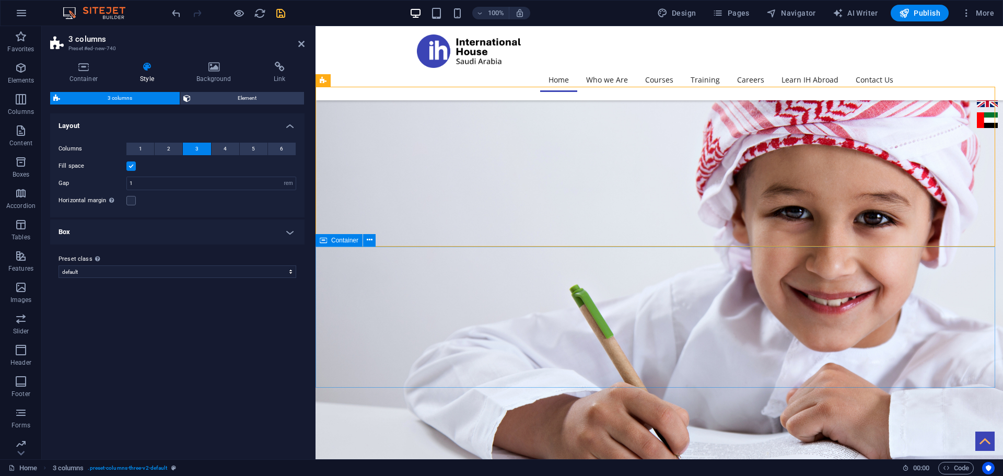
click at [328, 238] on div "Container" at bounding box center [339, 240] width 47 height 13
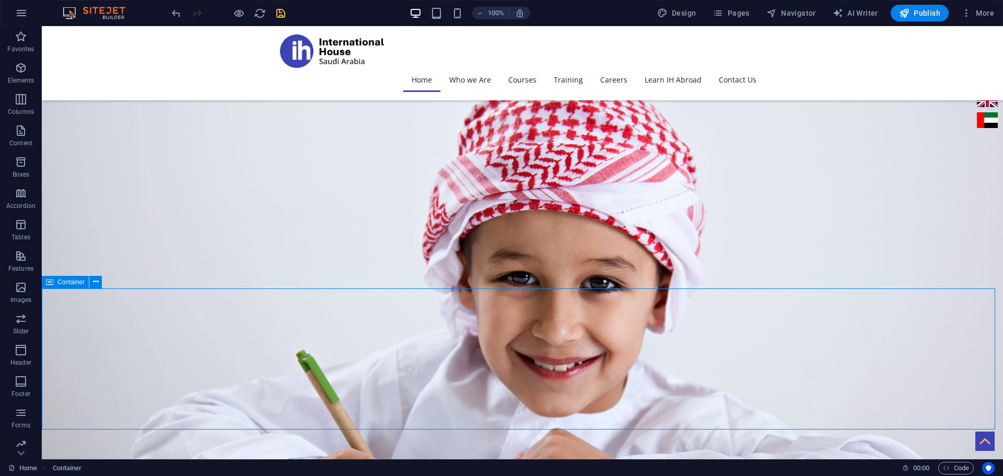
click at [65, 283] on span "Container" at bounding box center [70, 282] width 27 height 6
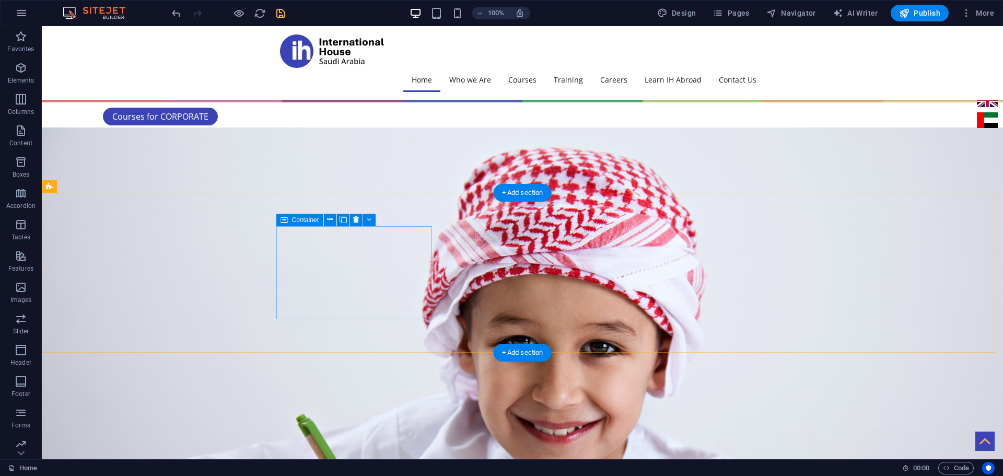
scroll to position [2373, 0]
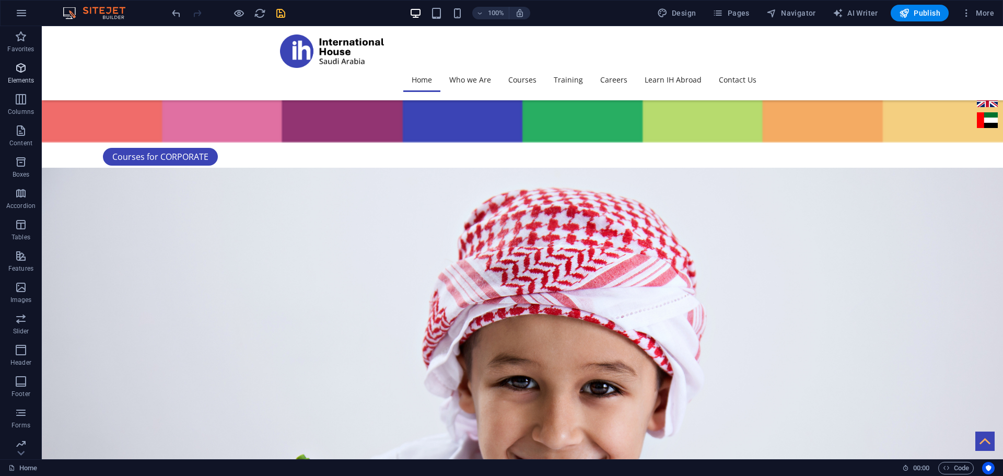
click at [19, 64] on icon "button" at bounding box center [21, 68] width 13 height 13
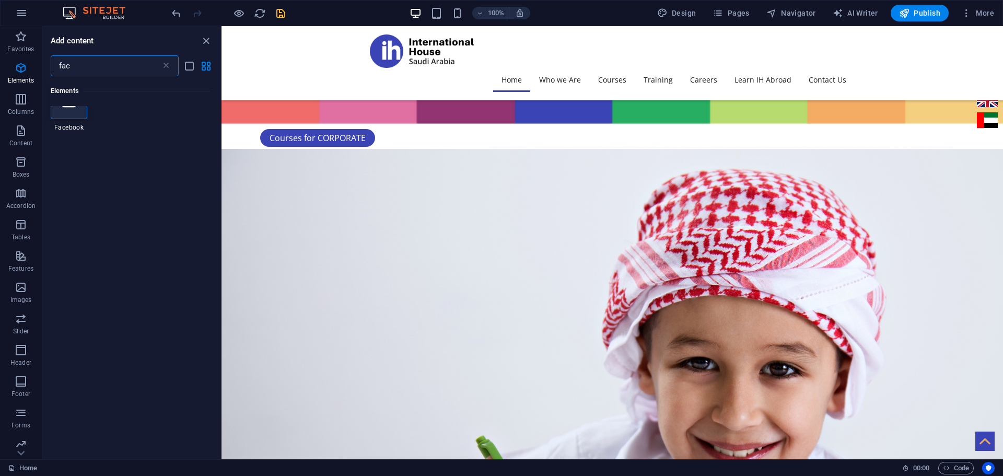
scroll to position [0, 0]
type input "fac"
select select "%"
select select "px"
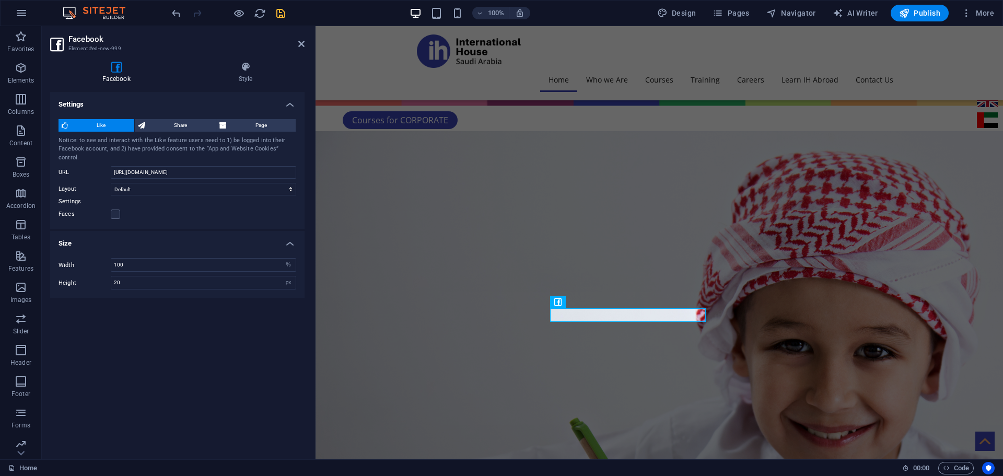
scroll to position [2331, 0]
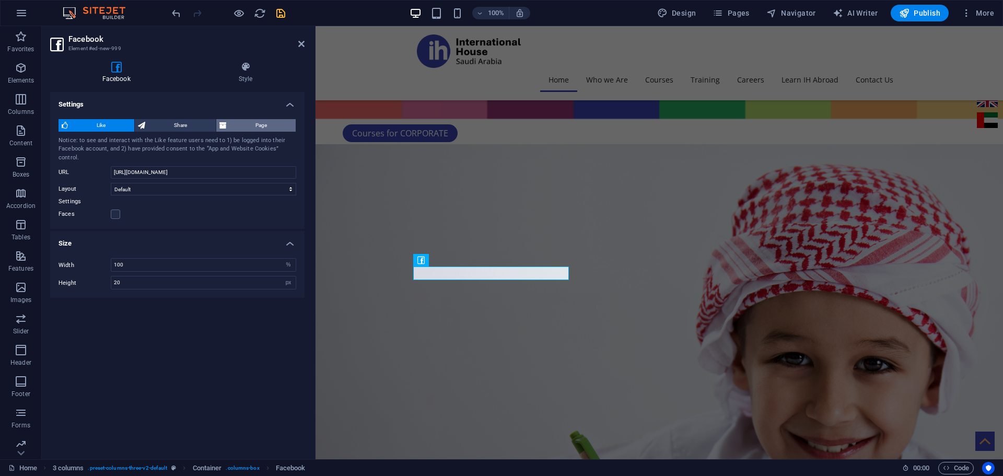
click at [260, 123] on span "Page" at bounding box center [261, 125] width 63 height 13
type input "130"
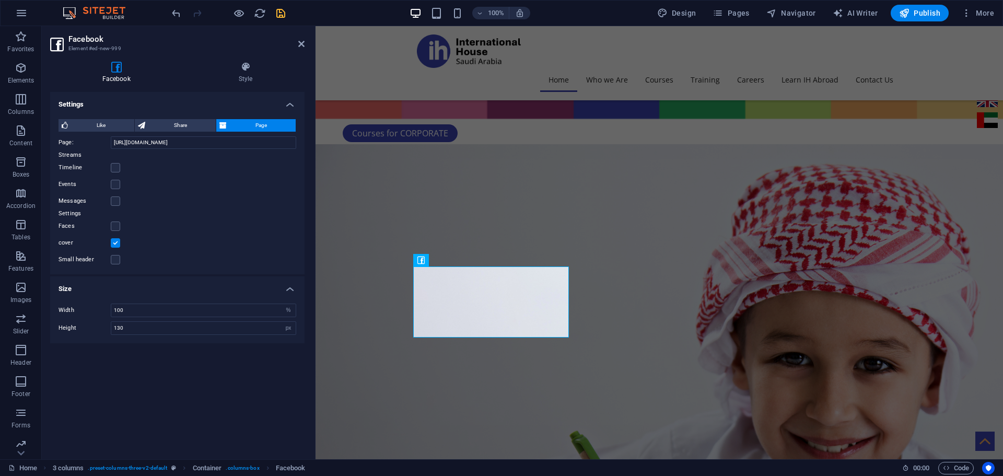
click at [216, 202] on div "Messages" at bounding box center [178, 201] width 238 height 13
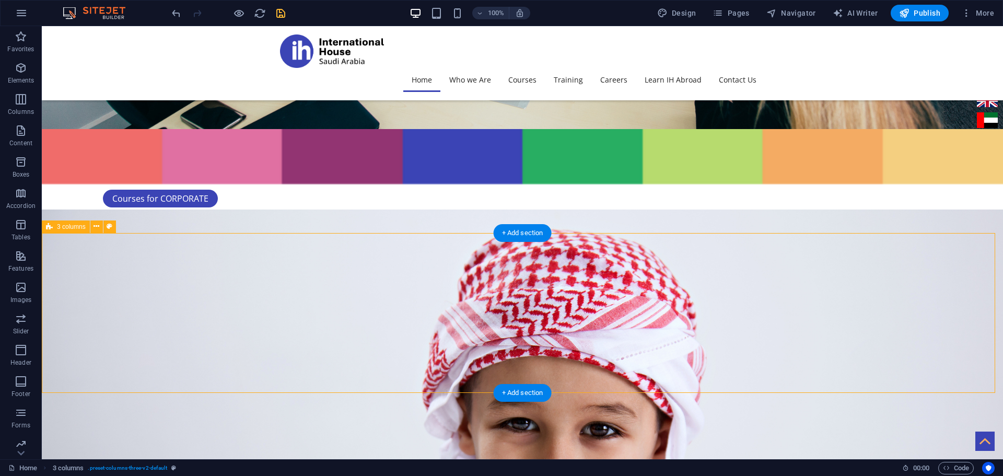
select select "rem"
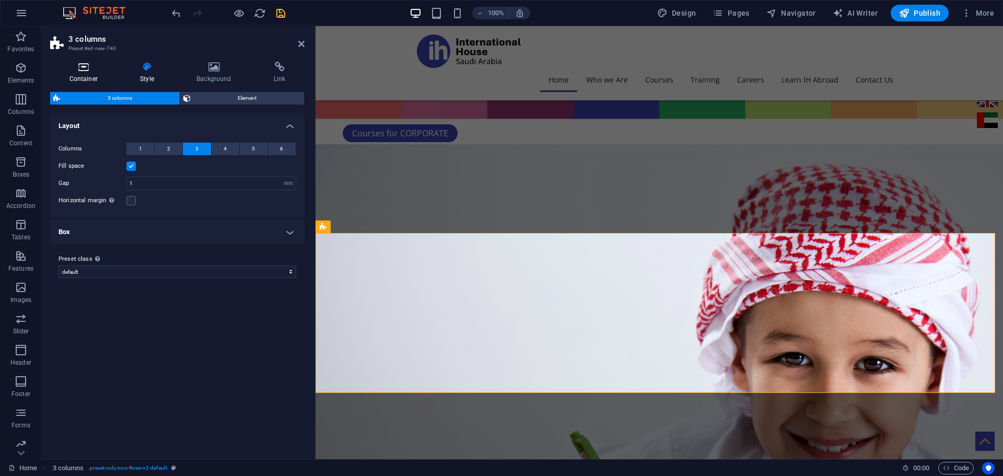
click at [83, 72] on icon at bounding box center [83, 67] width 67 height 10
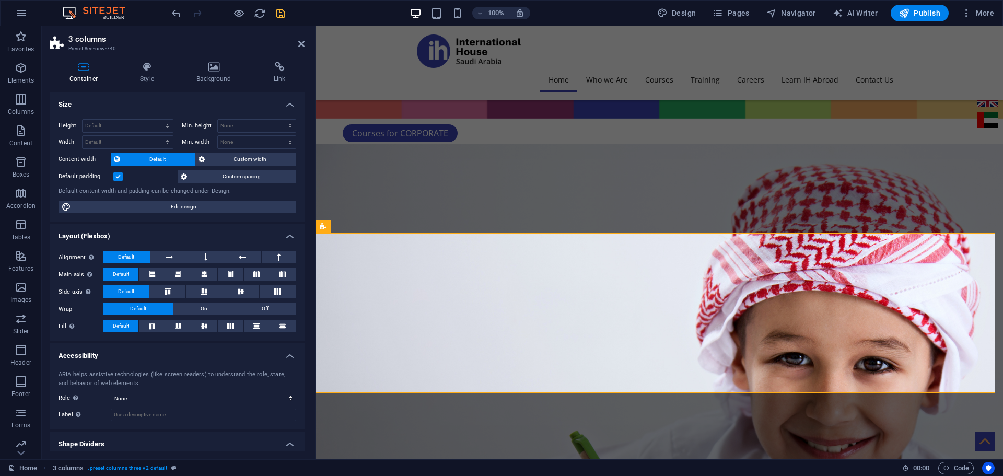
click at [114, 174] on label at bounding box center [117, 176] width 9 height 9
click at [0, 0] on input "Default padding" at bounding box center [0, 0] width 0 height 0
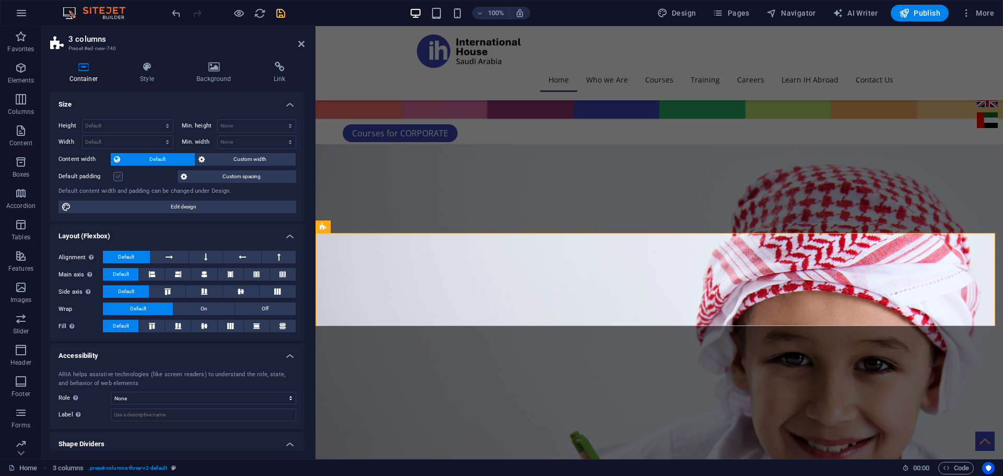
click at [114, 174] on label at bounding box center [117, 176] width 9 height 9
click at [0, 0] on input "Default padding" at bounding box center [0, 0] width 0 height 0
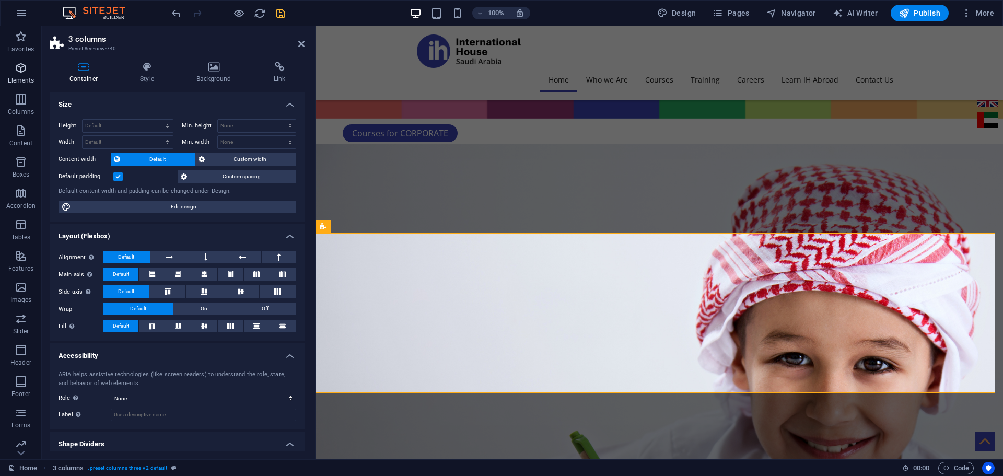
click at [26, 68] on icon "button" at bounding box center [21, 68] width 13 height 13
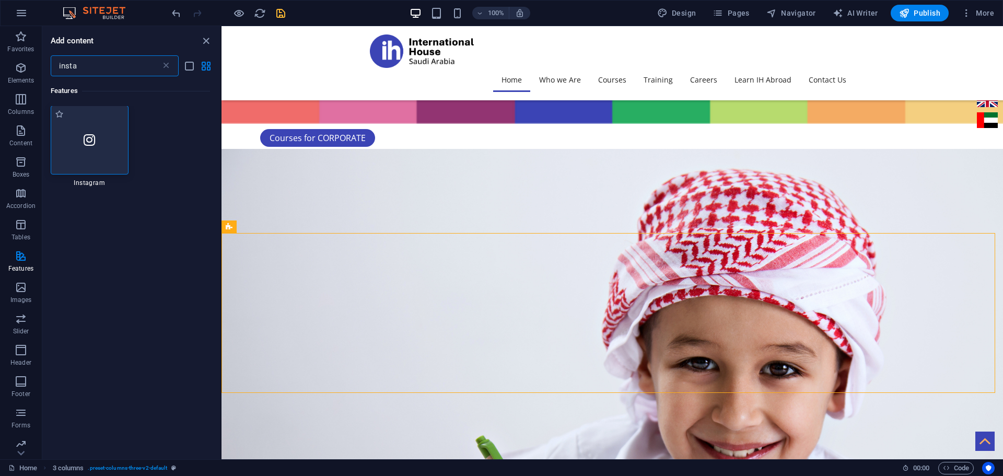
scroll to position [0, 0]
type input "insta"
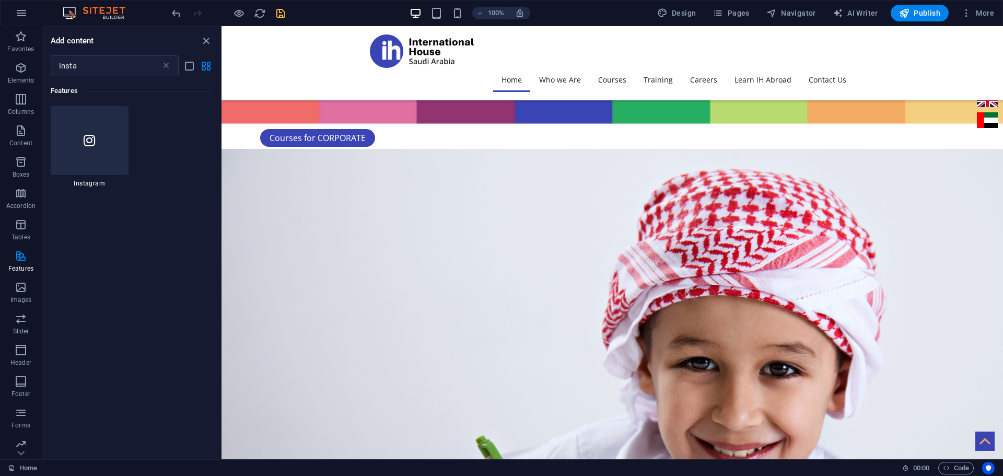
scroll to position [2331, 0]
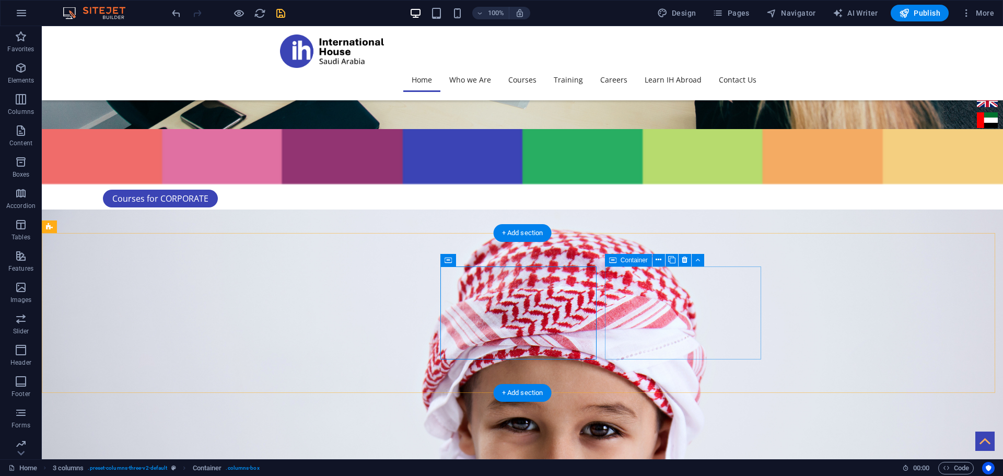
scroll to position [2373, 0]
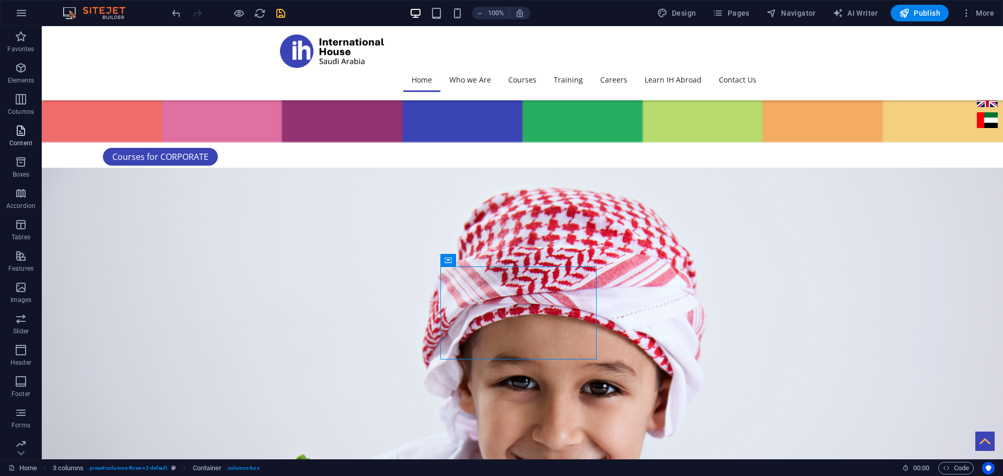
click at [24, 144] on p "Content" at bounding box center [20, 143] width 23 height 8
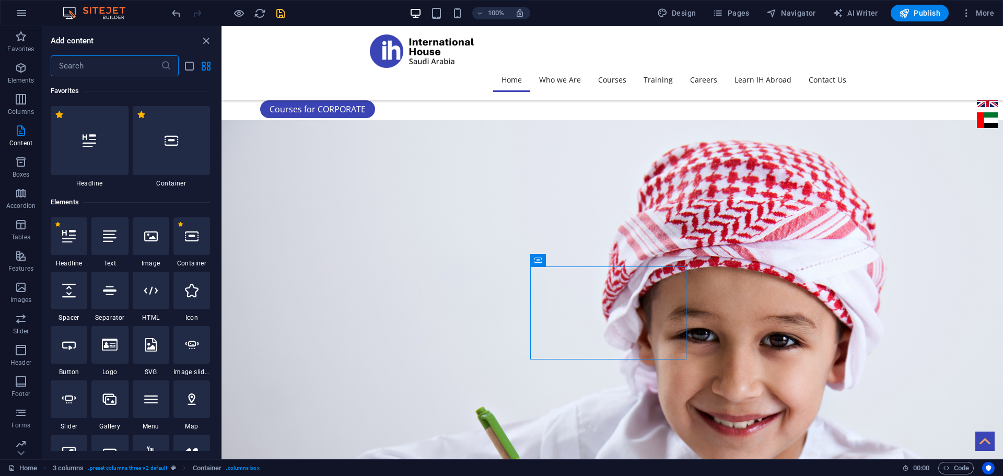
scroll to position [2345, 0]
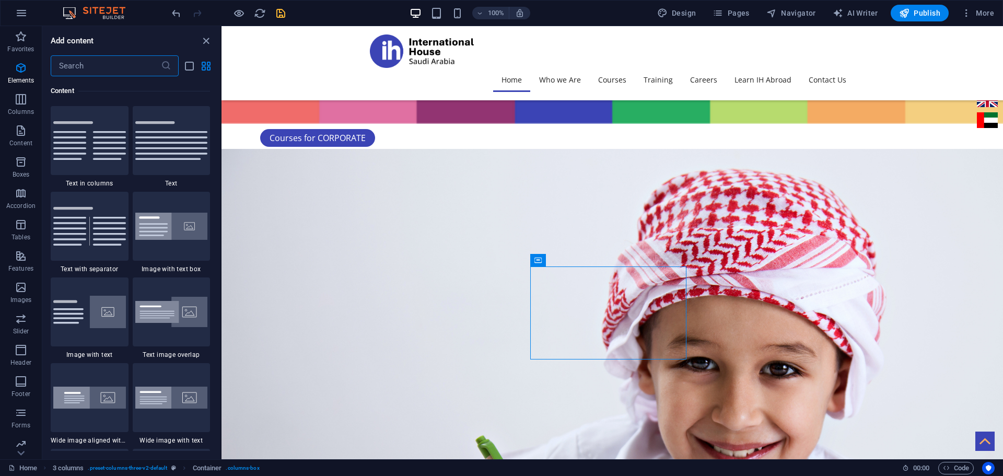
click at [110, 67] on input "text" at bounding box center [106, 65] width 110 height 21
type input "c"
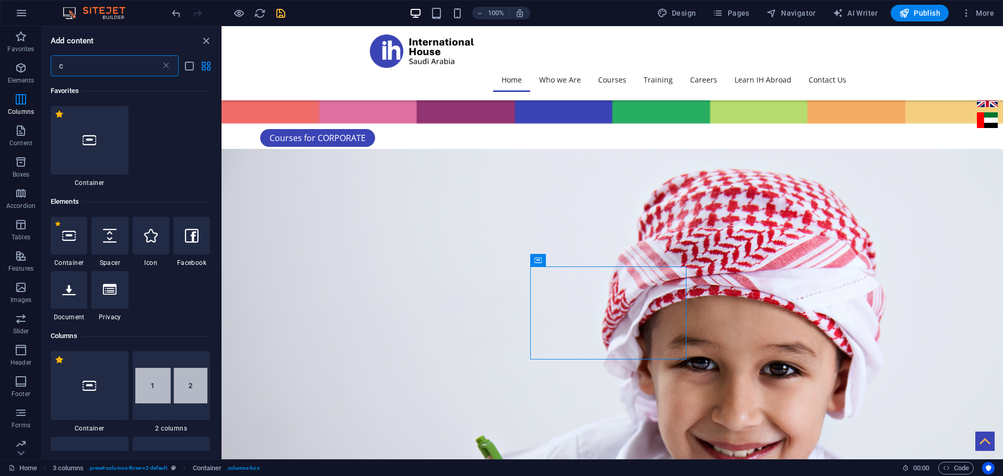
scroll to position [0, 0]
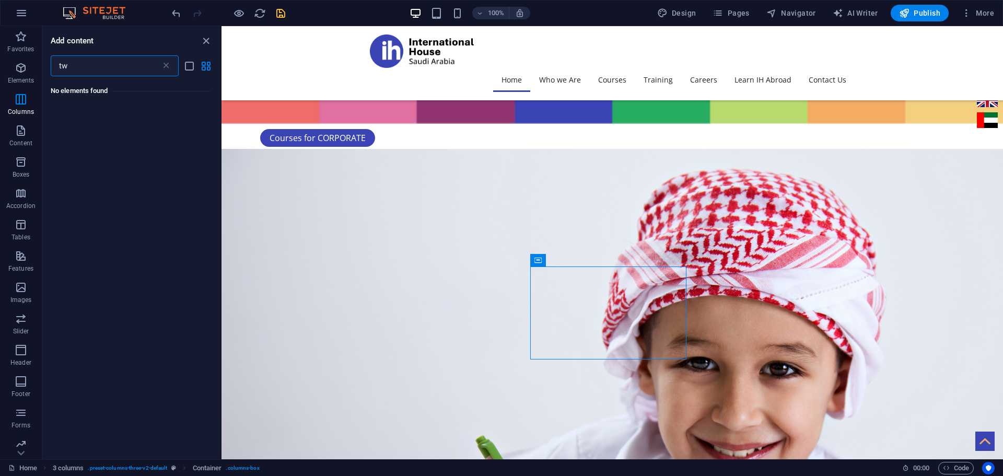
type input "t"
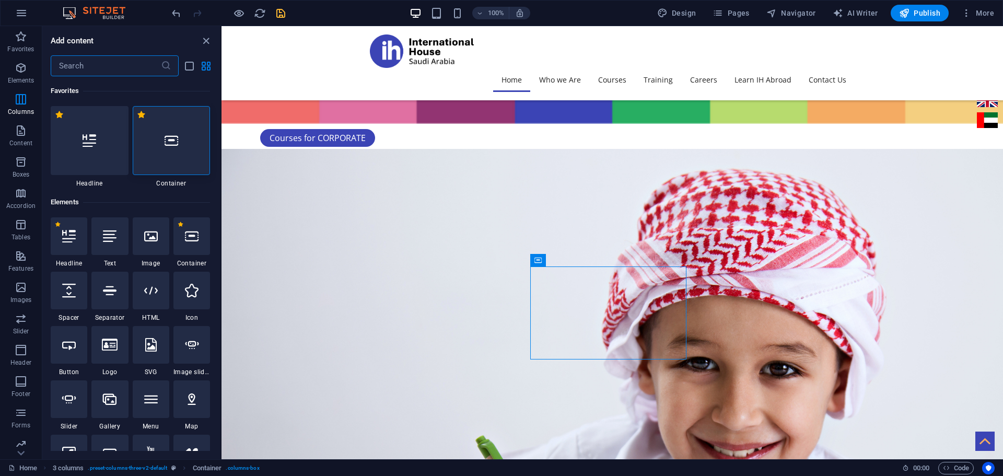
type input "x"
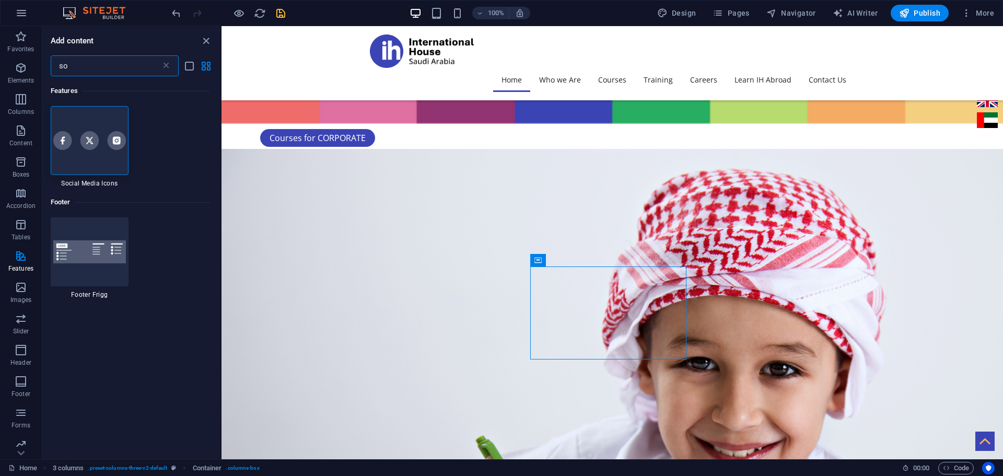
type input "s"
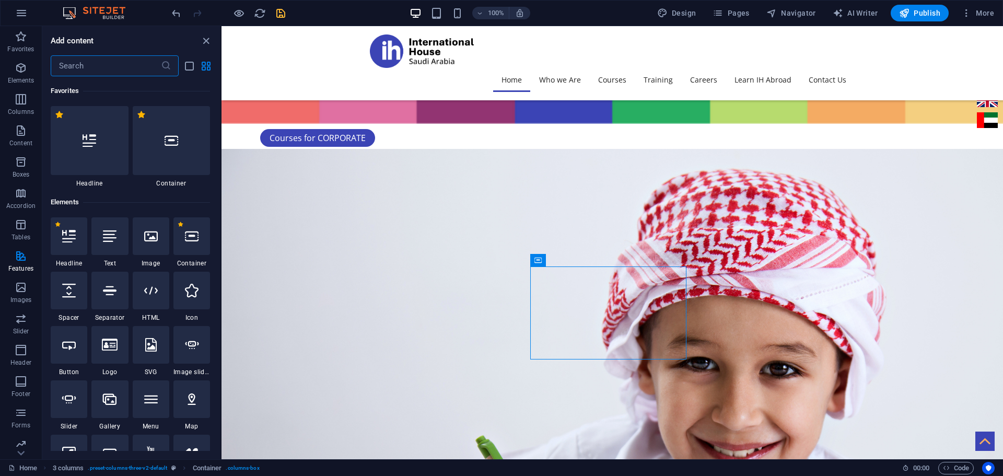
type input "x"
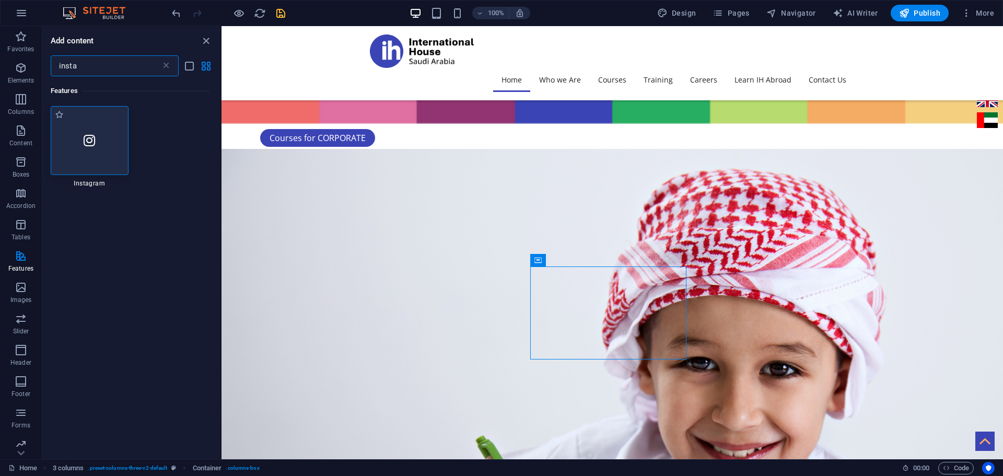
type input "insta"
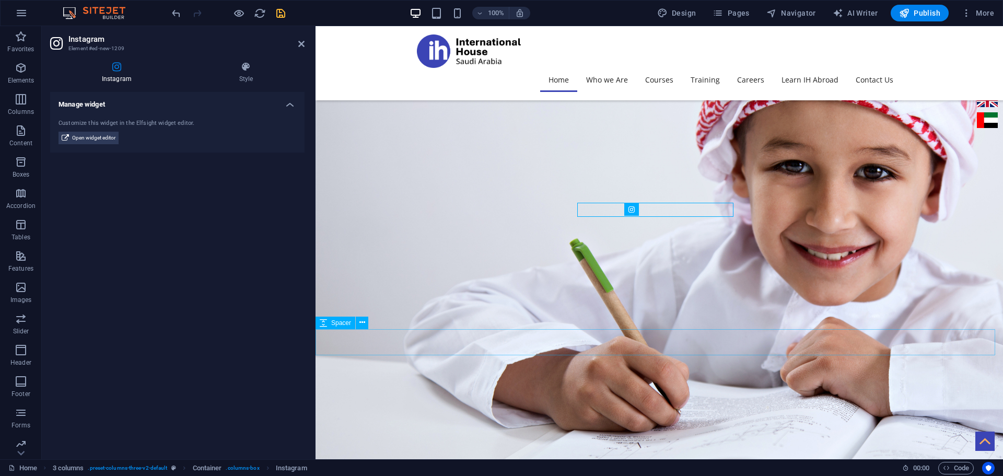
scroll to position [2525, 0]
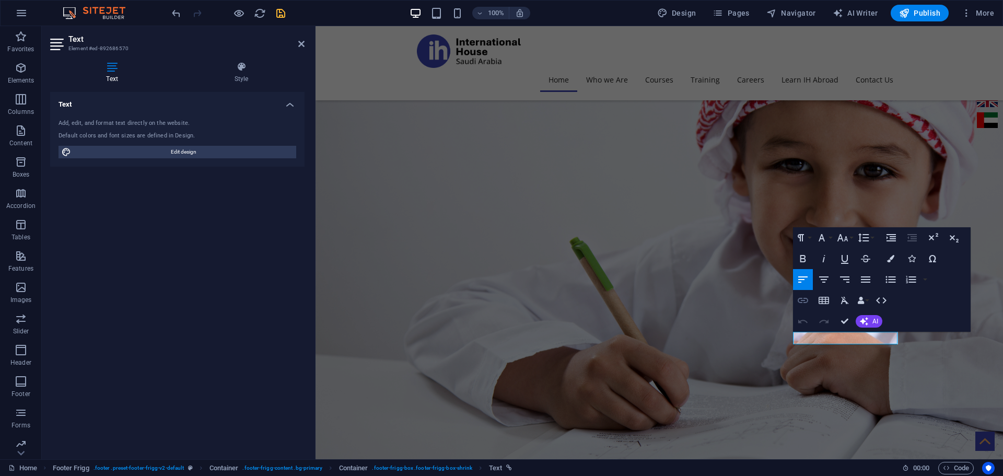
click at [800, 305] on icon "button" at bounding box center [803, 300] width 13 height 13
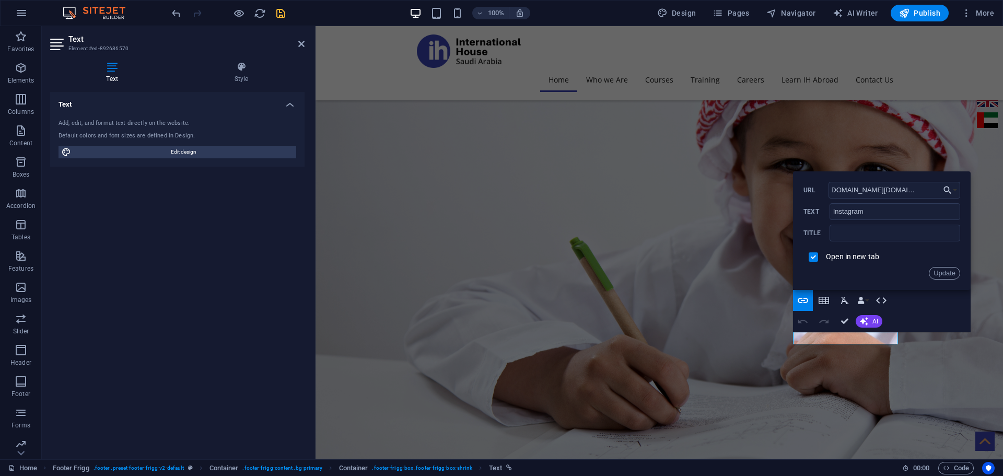
scroll to position [0, 0]
drag, startPoint x: 1253, startPoint y: 215, endPoint x: 768, endPoint y: 190, distance: 485.4
click at [896, 188] on input "[URL][DOMAIN_NAME][DOMAIN_NAME]" at bounding box center [895, 190] width 132 height 17
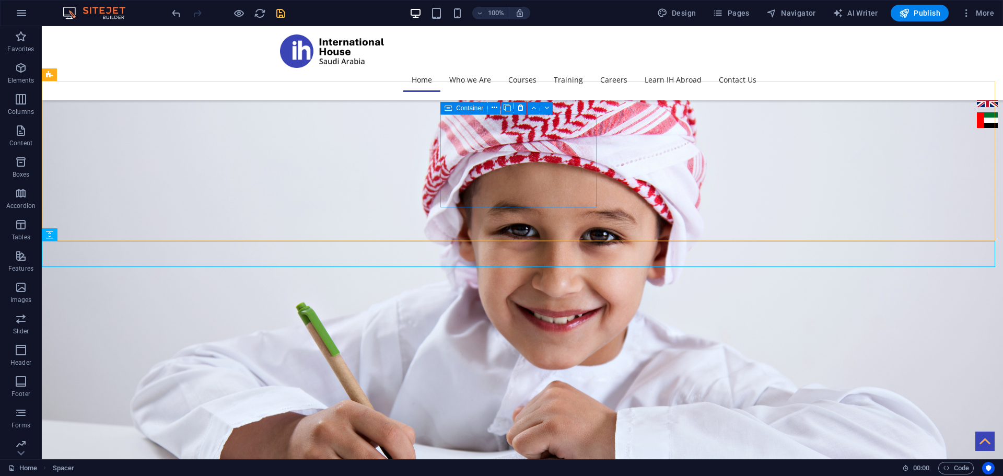
click at [470, 109] on span "Container" at bounding box center [469, 108] width 27 height 6
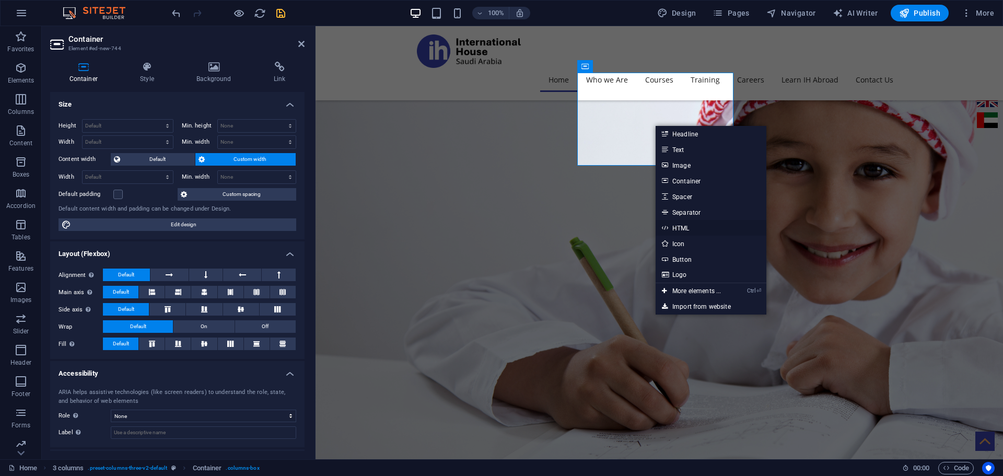
click at [681, 230] on link "HTML" at bounding box center [711, 228] width 111 height 16
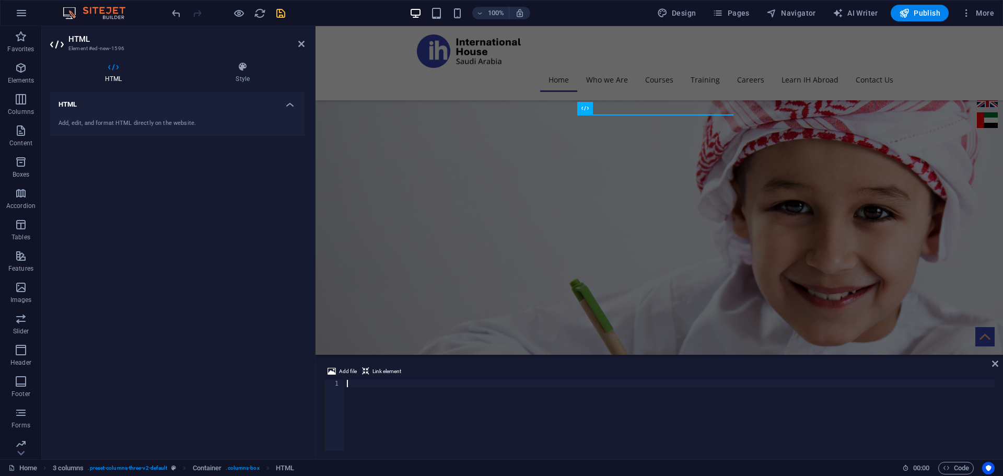
click at [401, 387] on div at bounding box center [670, 423] width 650 height 86
type textarea "<div class="elfsight-app-6bddc84e-eda6-4b8c-8e73-8cc67f22cd5a" data-elfsight-ap…"
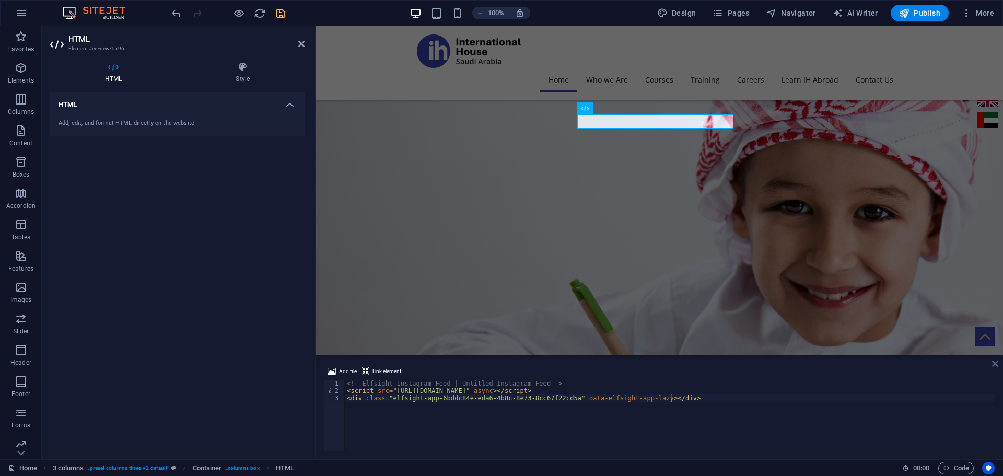
click at [995, 364] on icon at bounding box center [995, 363] width 6 height 8
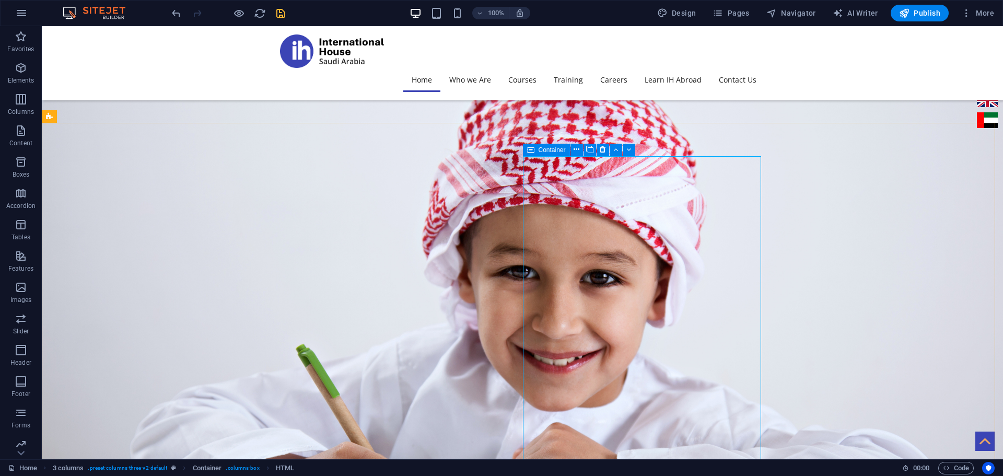
click at [545, 149] on span "Container" at bounding box center [552, 150] width 27 height 6
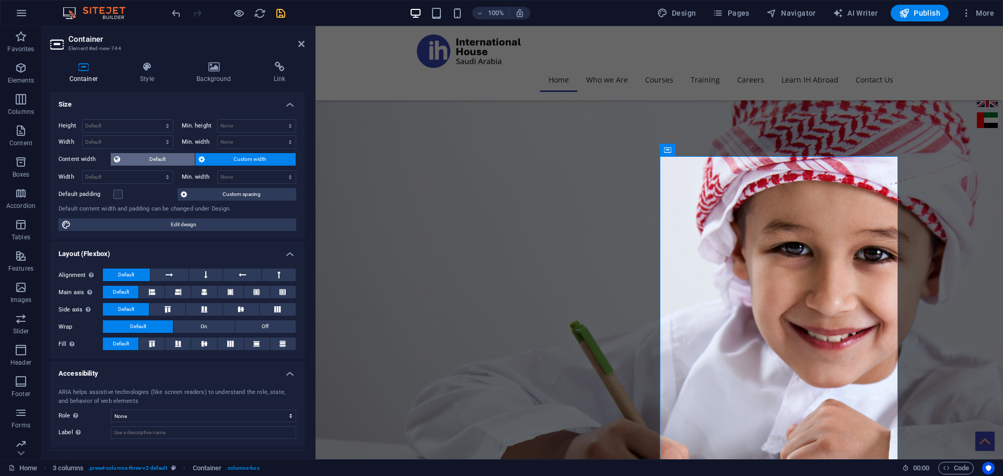
click at [159, 158] on span "Default" at bounding box center [157, 159] width 68 height 13
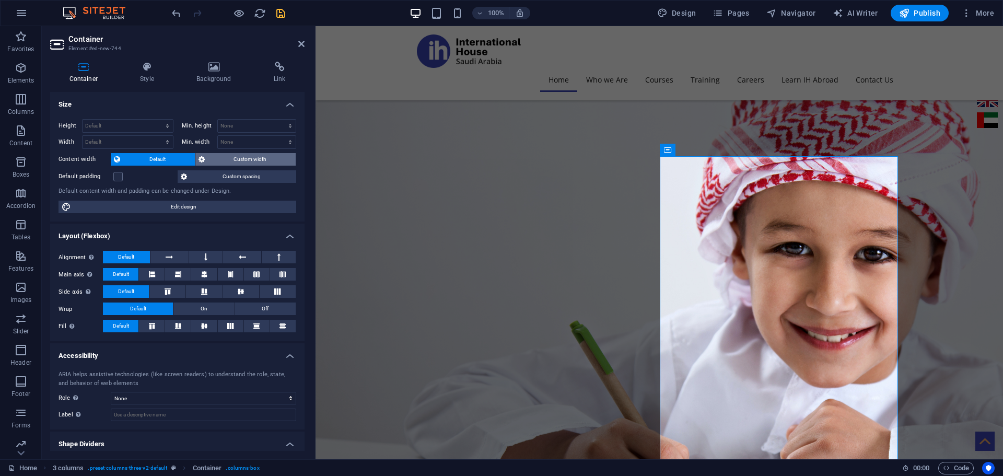
click at [246, 157] on span "Custom width" at bounding box center [250, 159] width 85 height 13
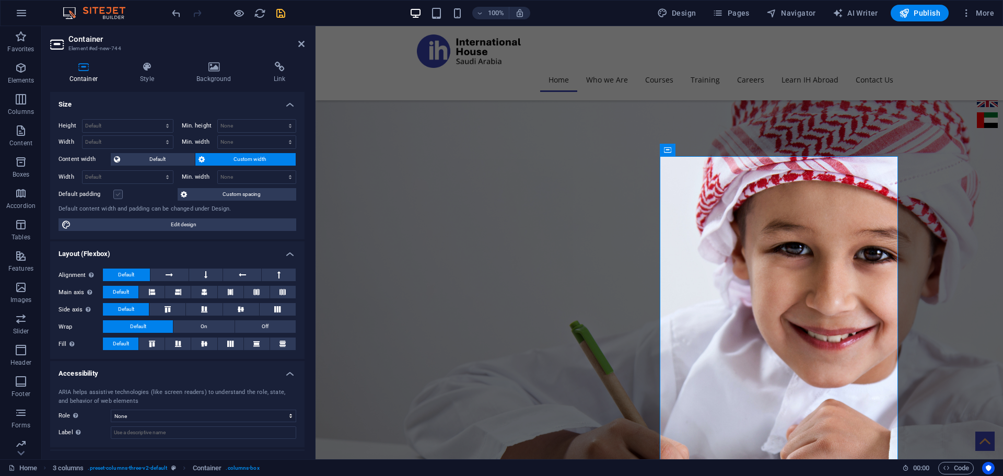
click at [116, 192] on label at bounding box center [117, 194] width 9 height 9
click at [0, 0] on input "Default padding" at bounding box center [0, 0] width 0 height 0
click at [116, 192] on label at bounding box center [117, 194] width 9 height 9
click at [0, 0] on input "Default padding" at bounding box center [0, 0] width 0 height 0
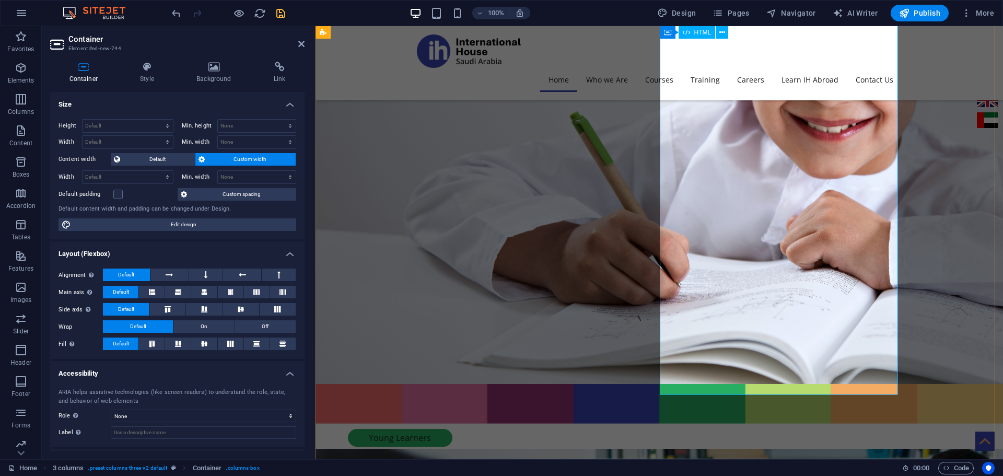
scroll to position [2494, 0]
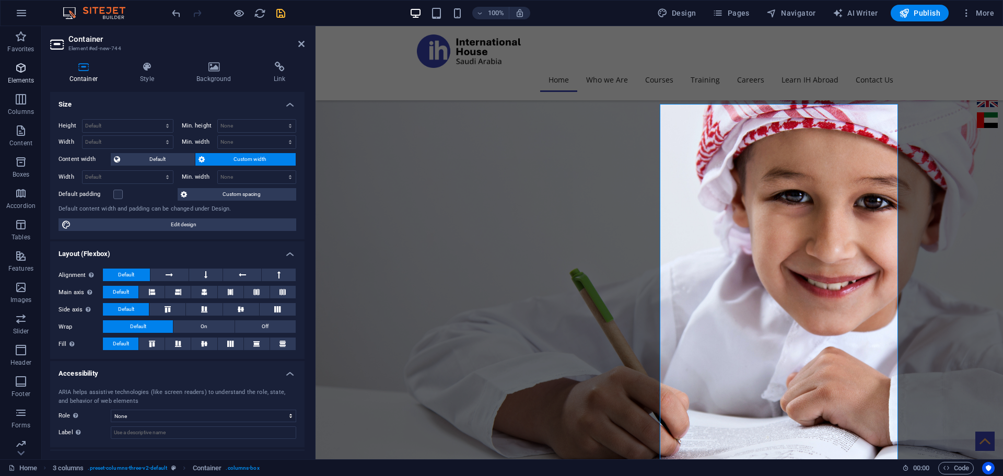
click at [19, 75] on span "Elements" at bounding box center [21, 74] width 42 height 25
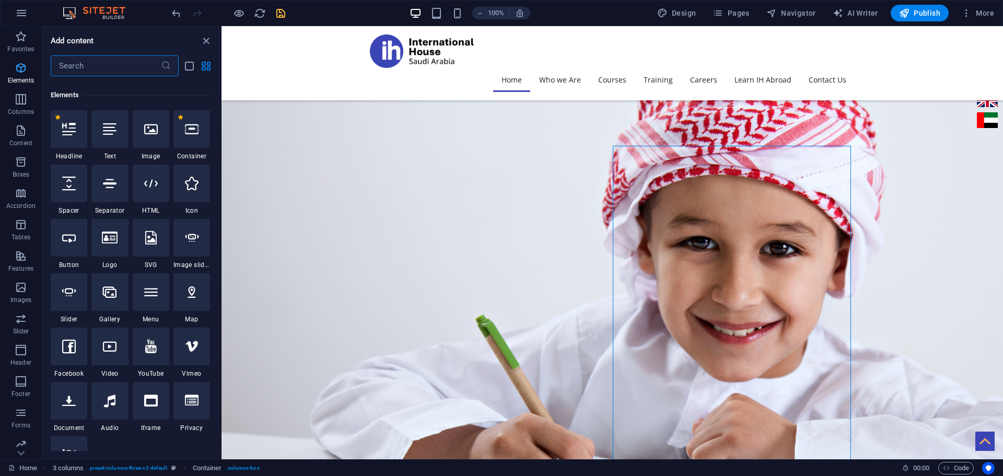
scroll to position [111, 0]
